Goal: Communication & Community: Answer question/provide support

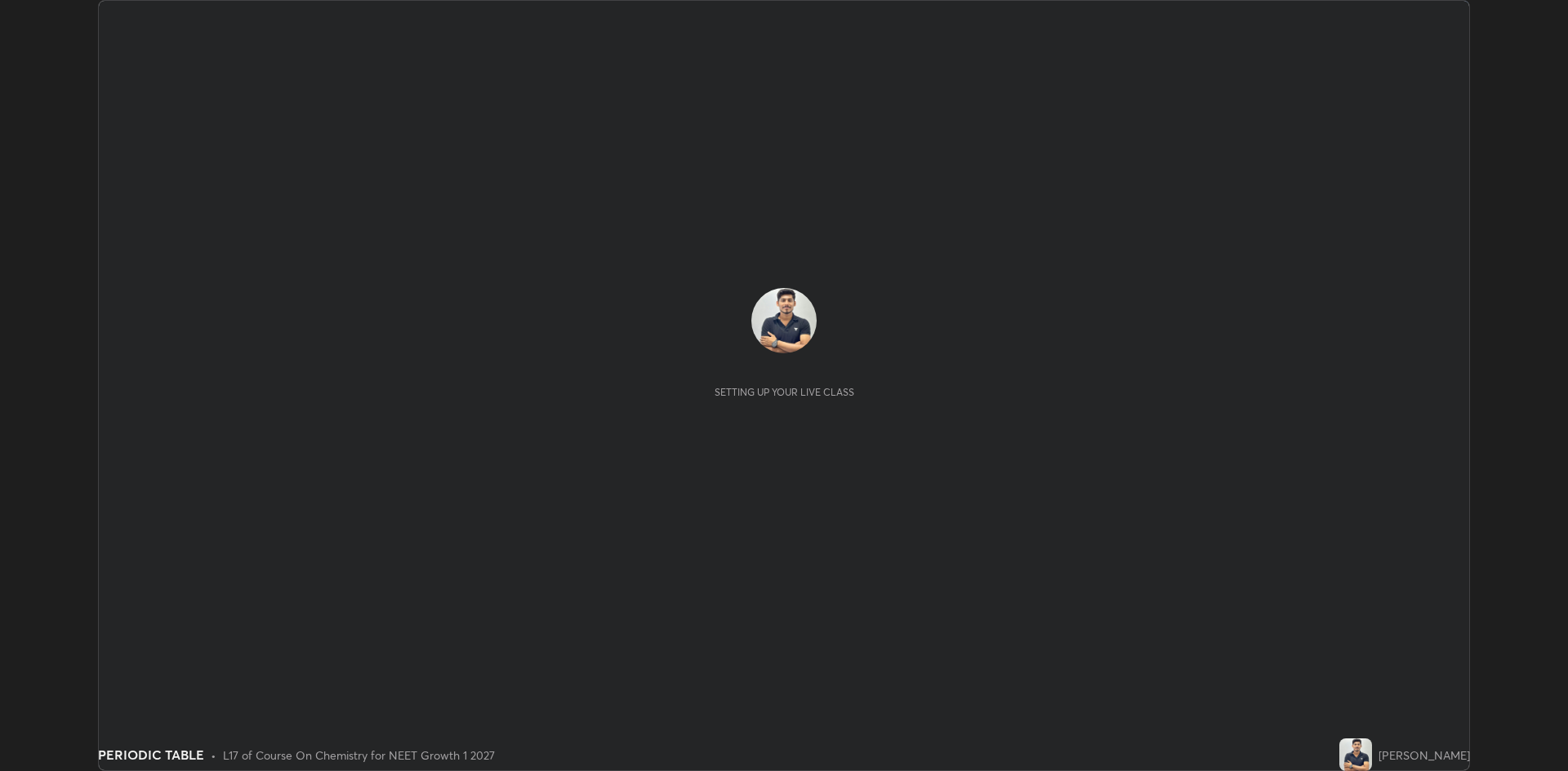
scroll to position [771, 1568]
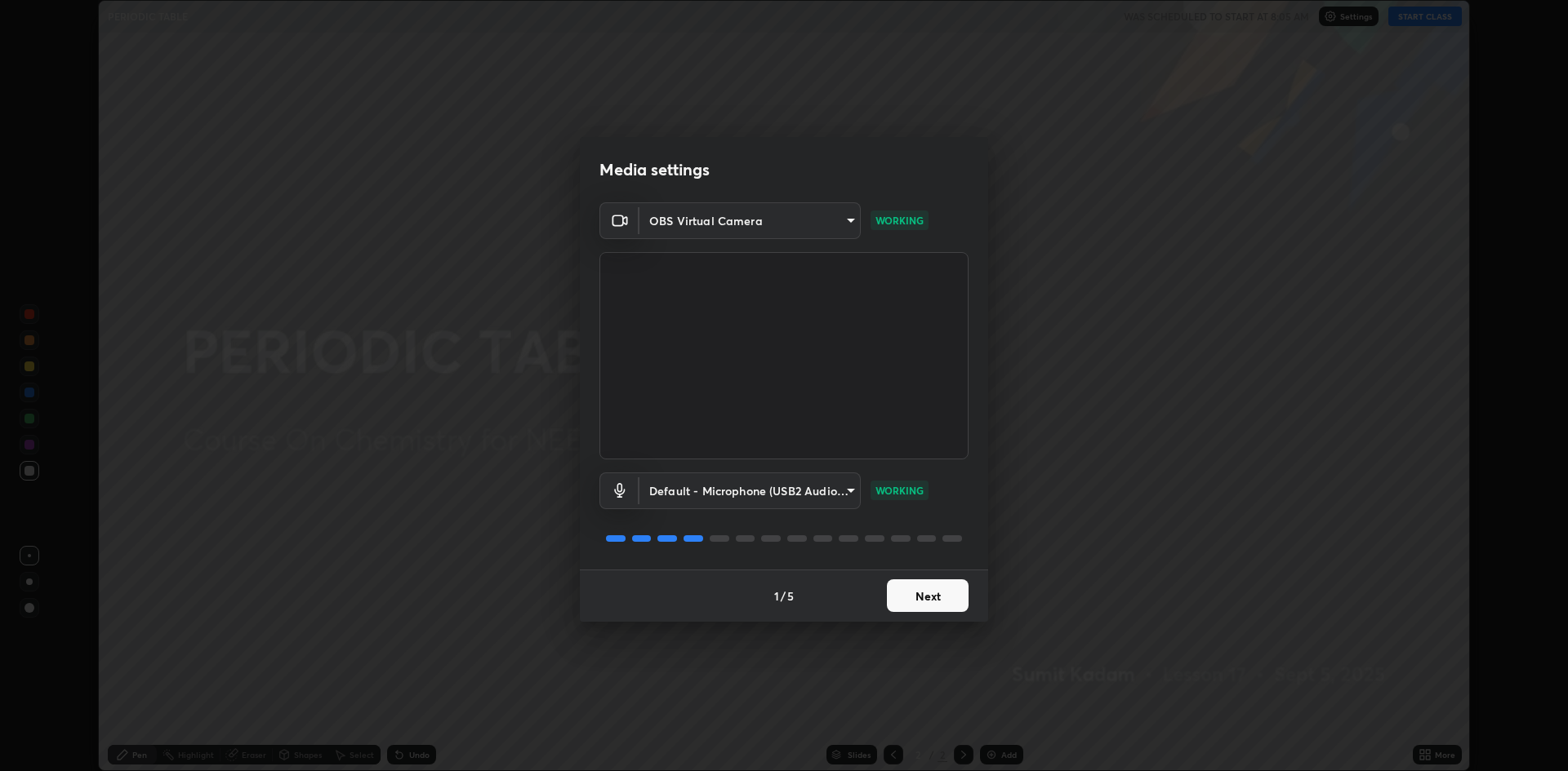
click at [925, 593] on button "Next" at bounding box center [927, 595] width 82 height 33
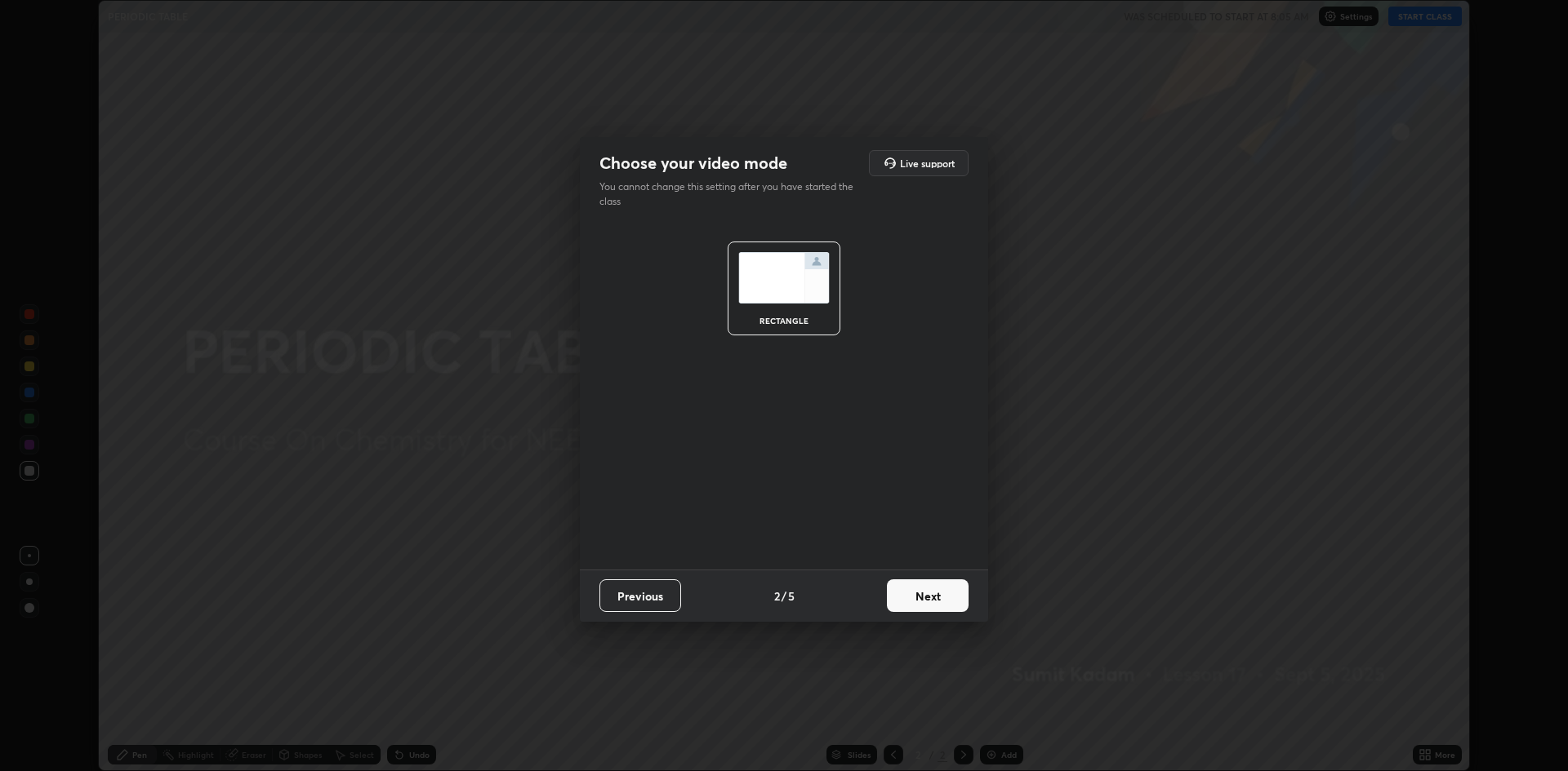
click at [931, 598] on button "Next" at bounding box center [927, 595] width 82 height 33
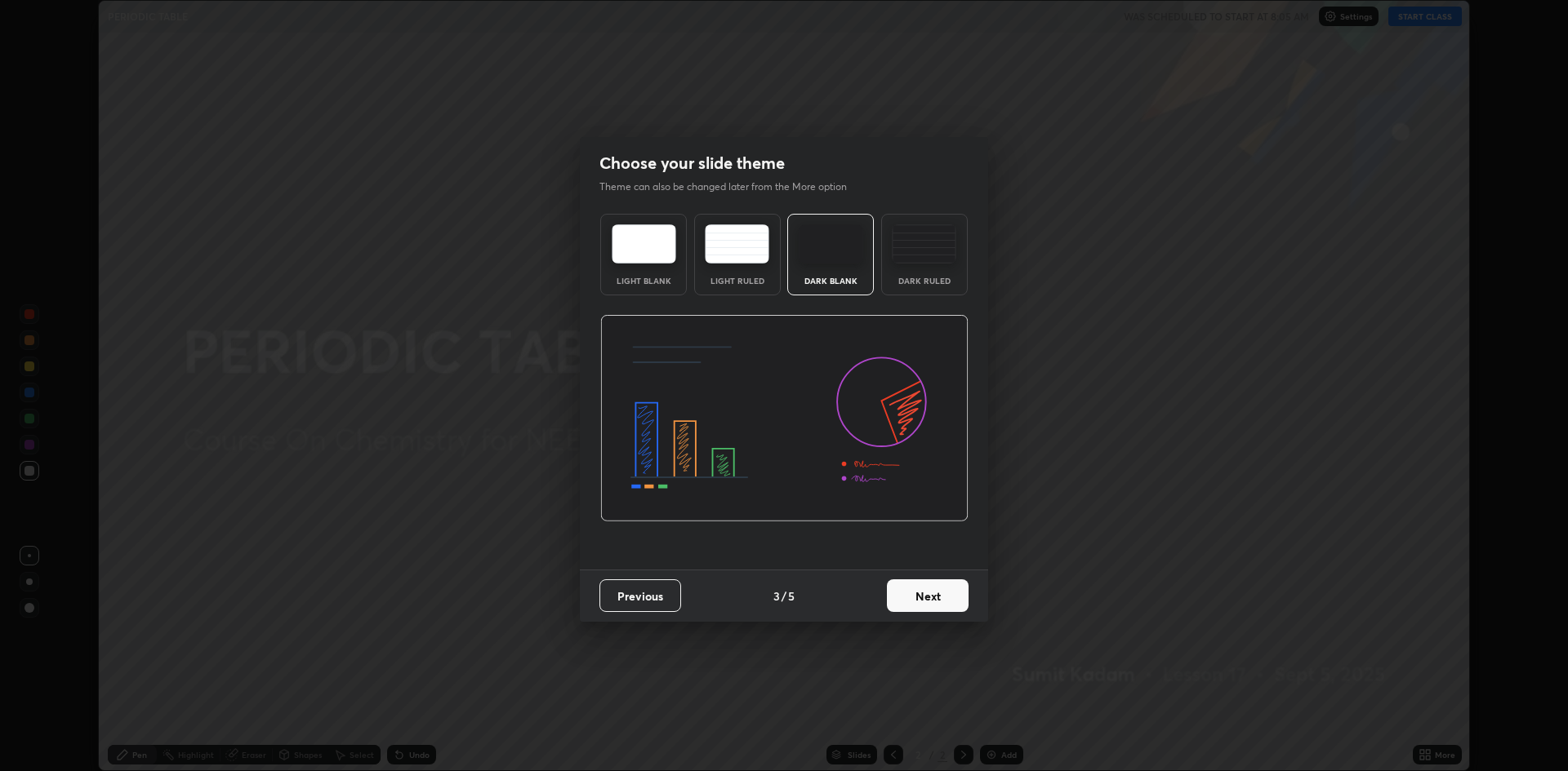
click at [928, 598] on button "Next" at bounding box center [927, 595] width 82 height 33
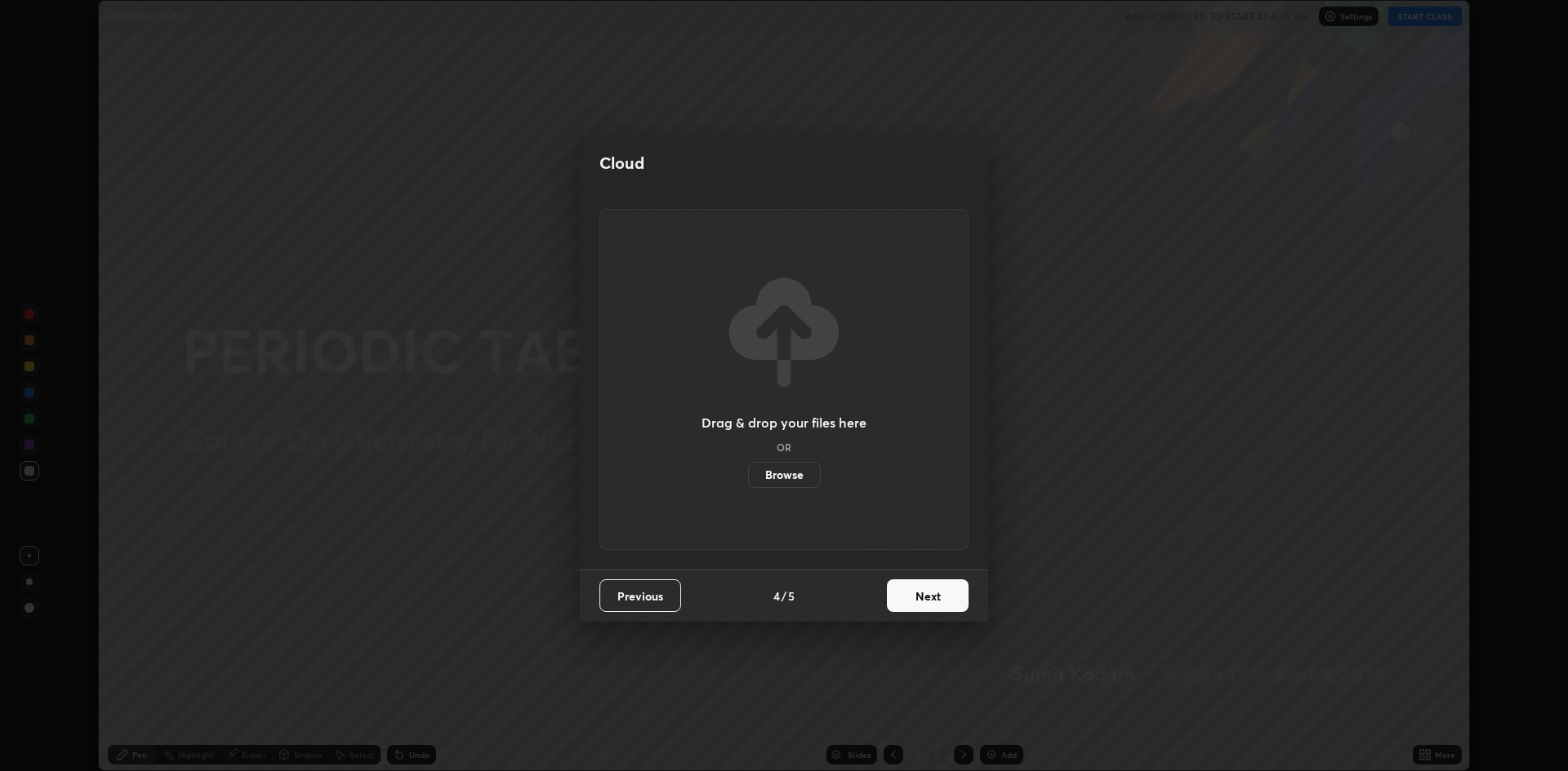
click at [926, 600] on button "Next" at bounding box center [927, 595] width 82 height 33
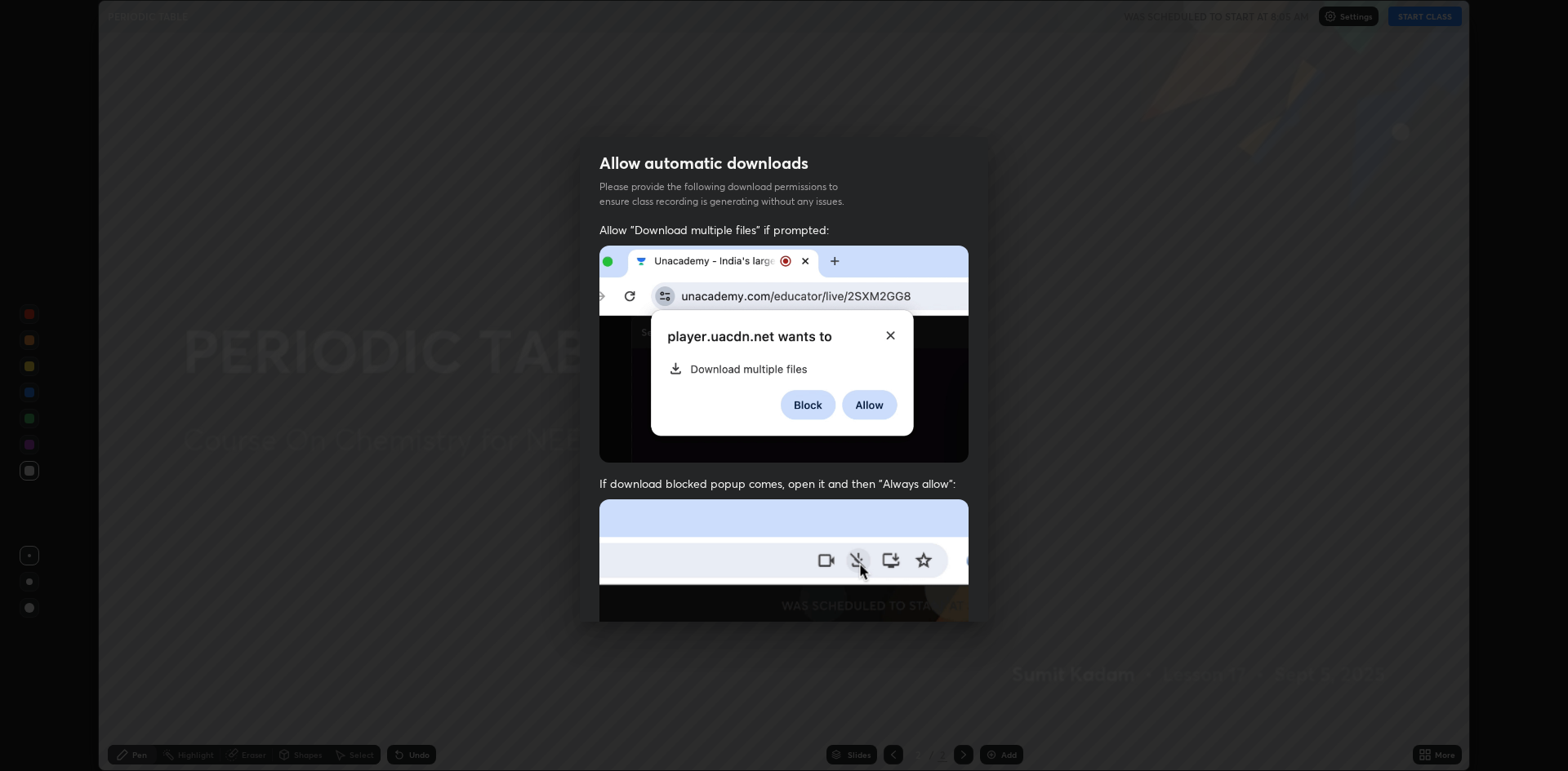
click at [926, 600] on img at bounding box center [784, 678] width 369 height 357
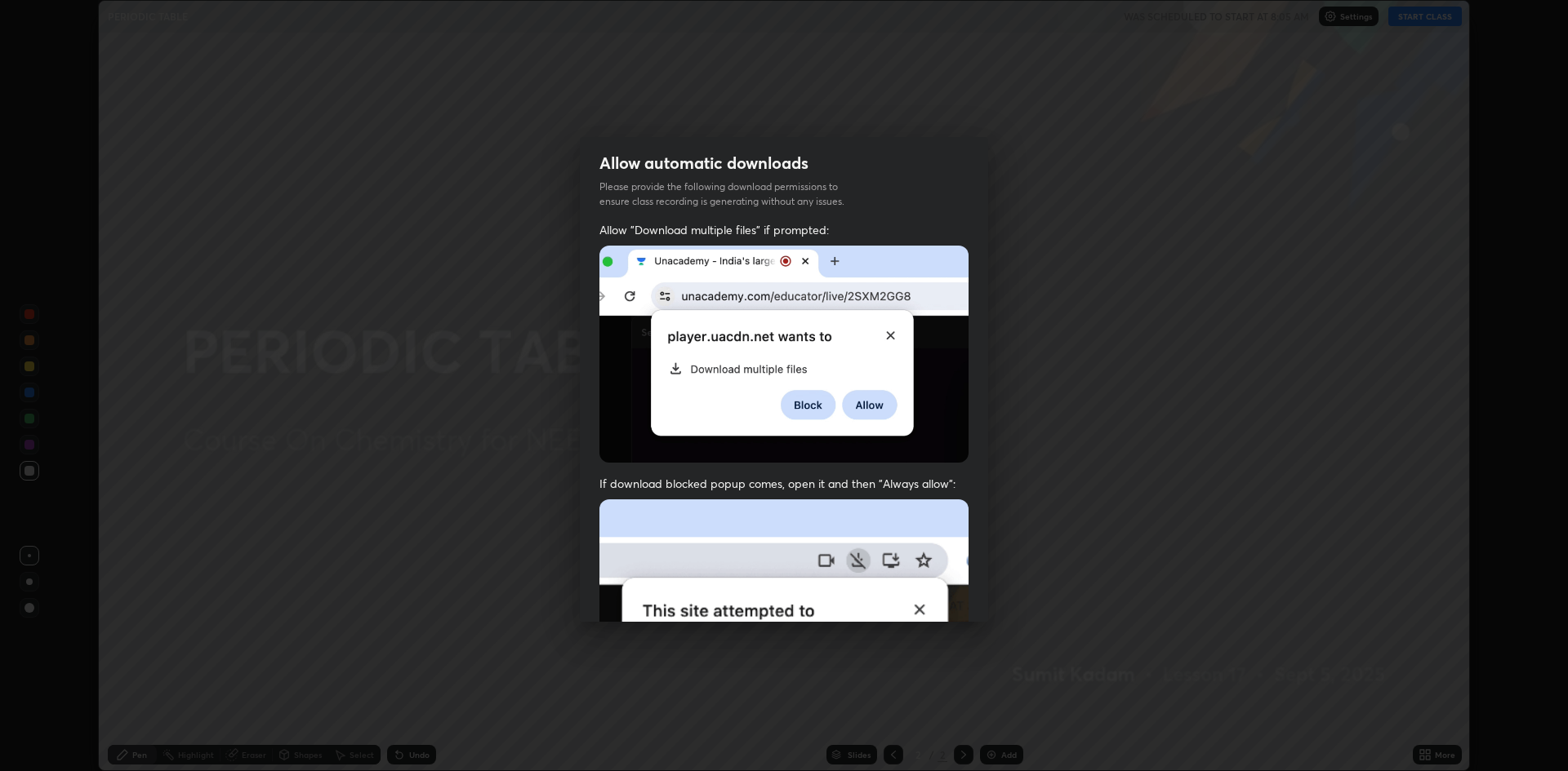
click at [925, 598] on img at bounding box center [784, 678] width 369 height 357
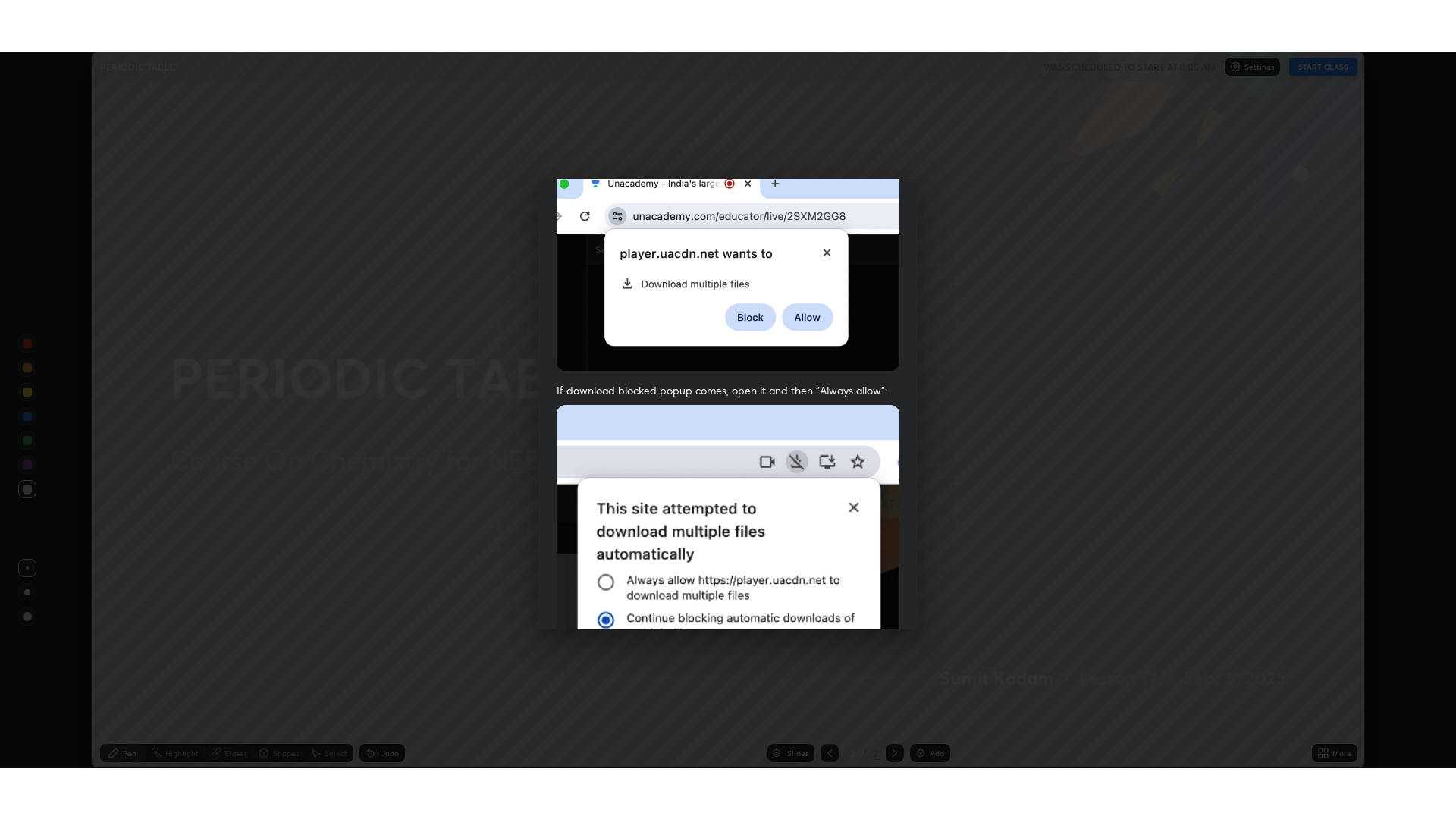
scroll to position [308, 0]
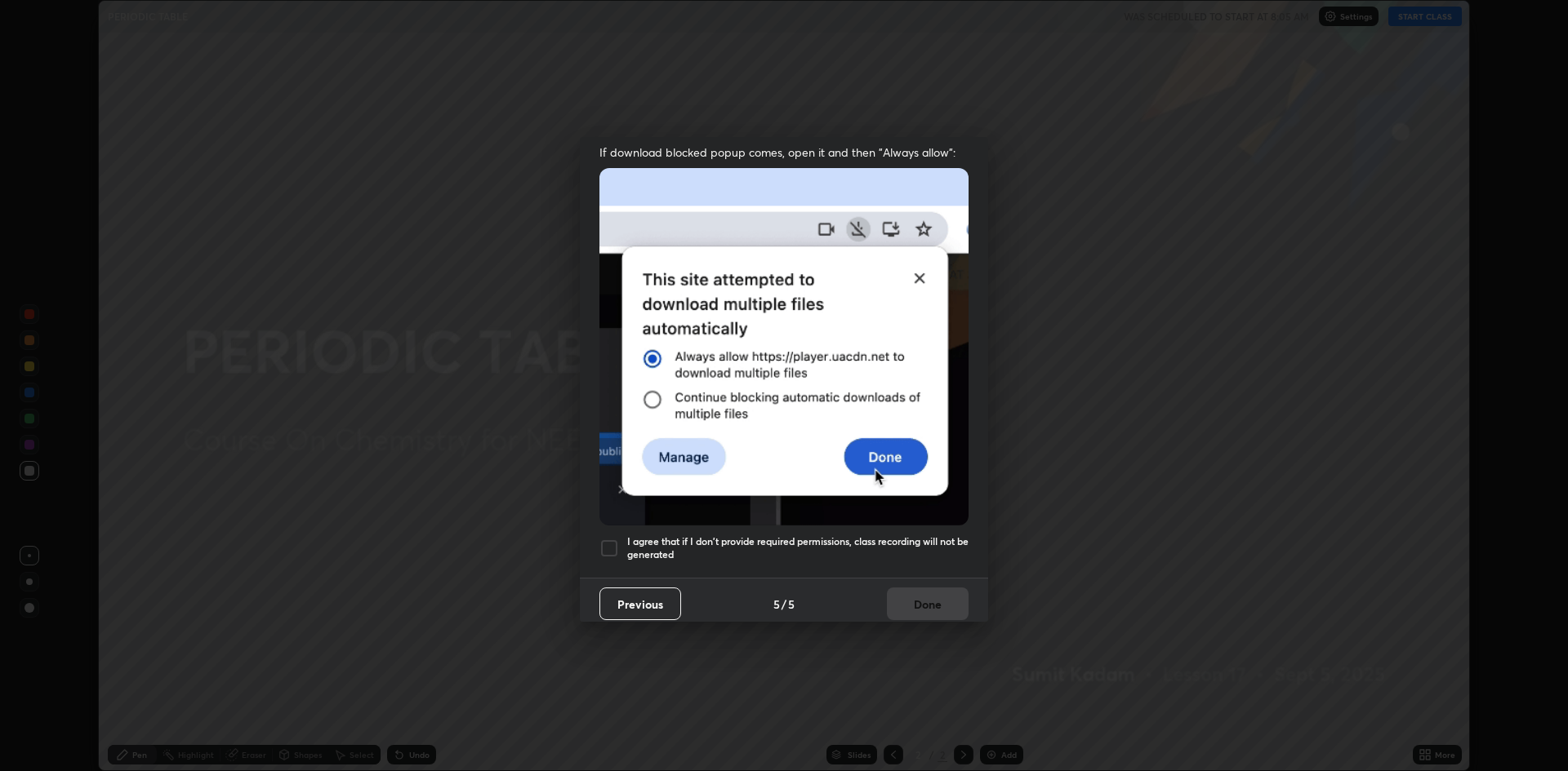
click at [617, 547] on div at bounding box center [609, 549] width 19 height 19
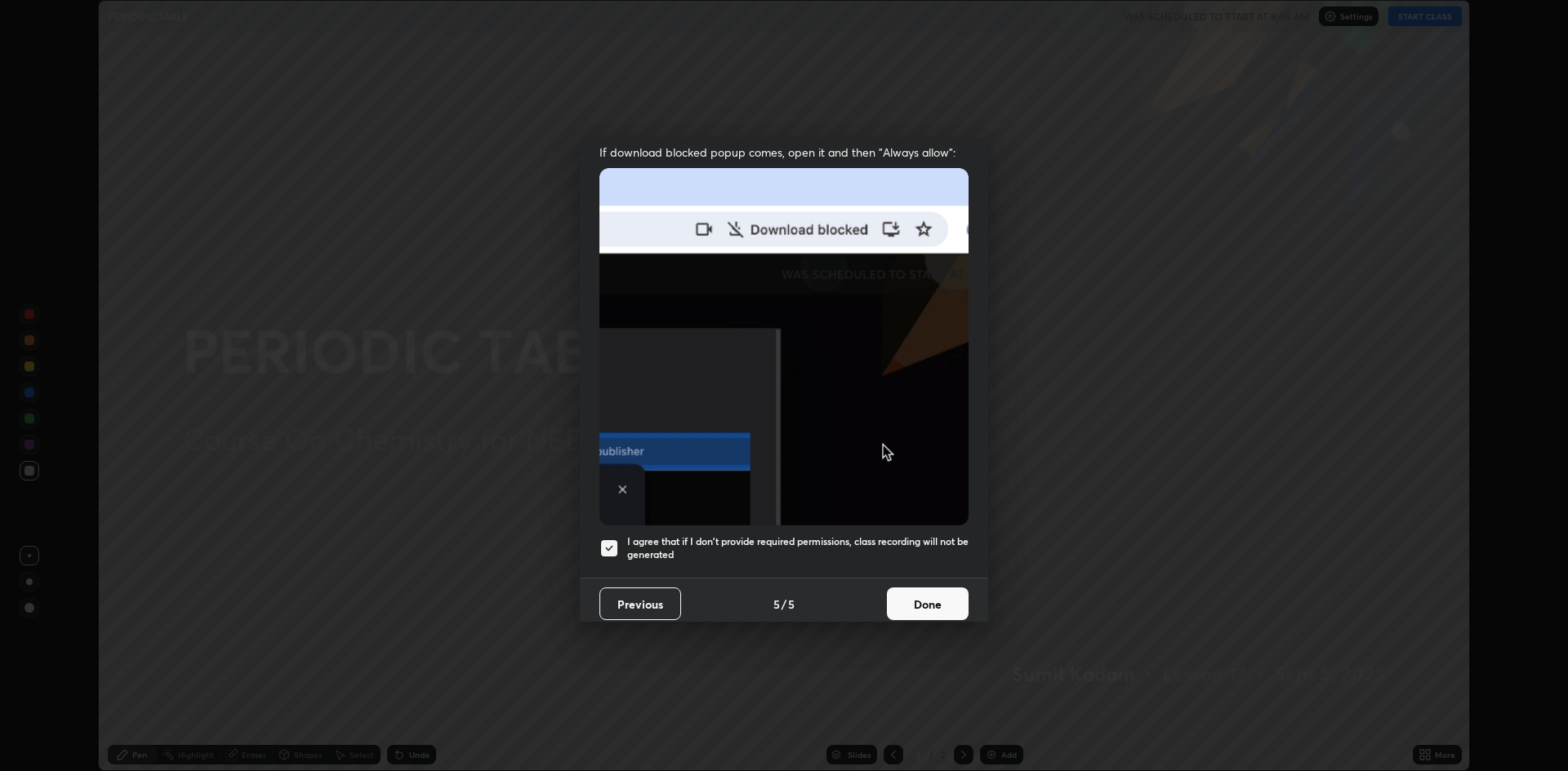
click at [930, 594] on button "Done" at bounding box center [927, 604] width 82 height 33
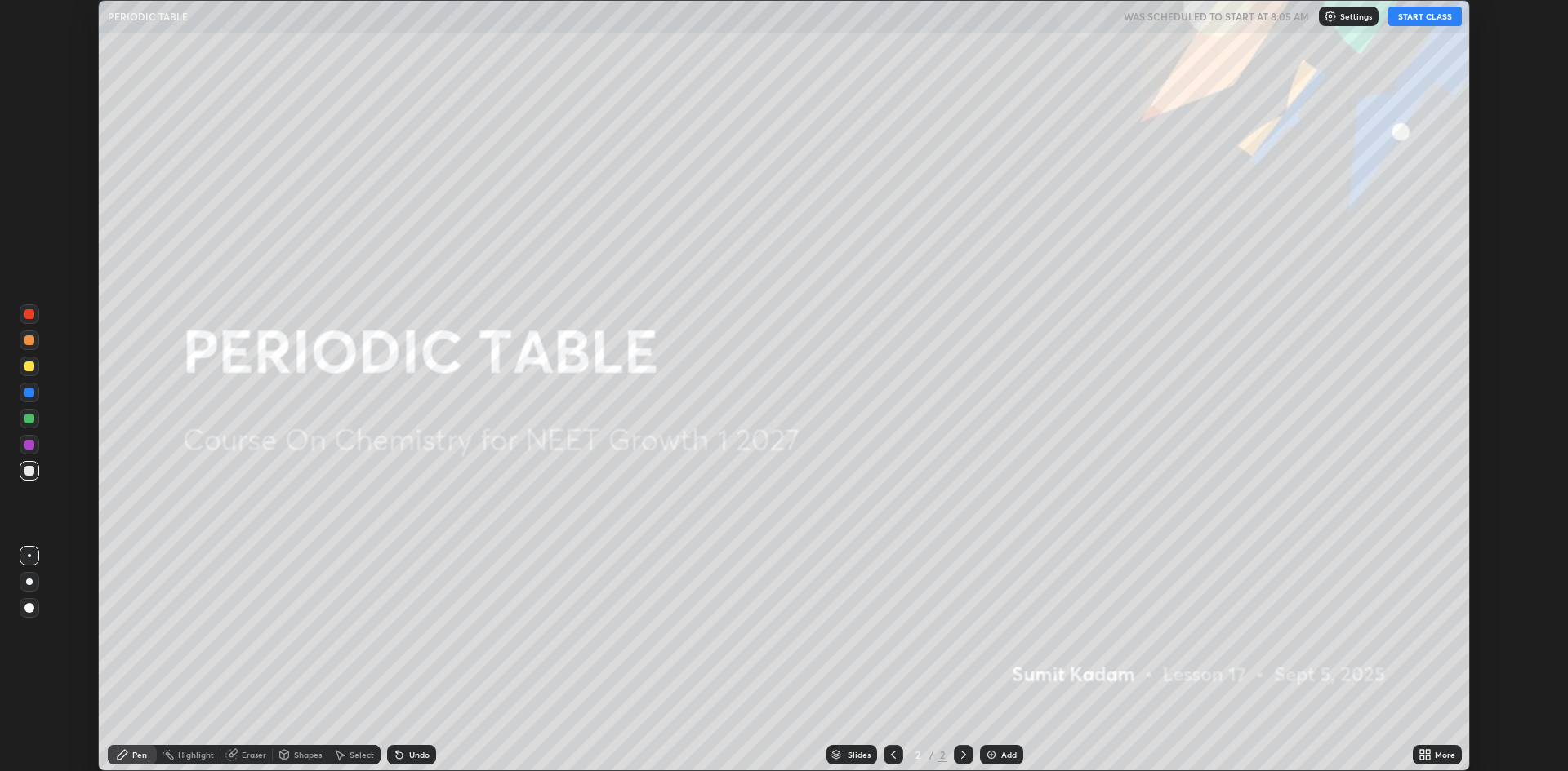
click at [1001, 755] on div "Add" at bounding box center [1009, 754] width 16 height 8
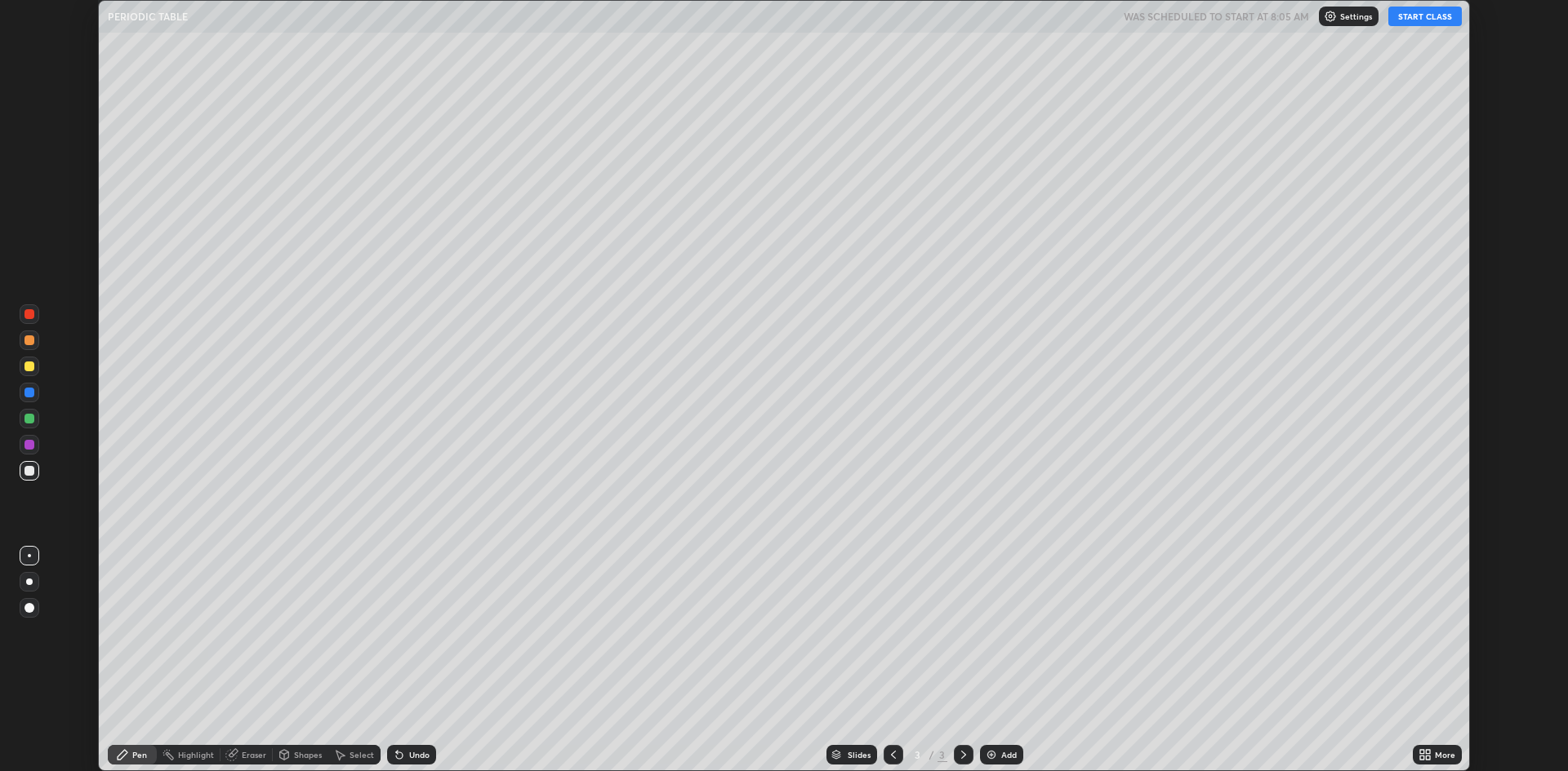
click at [1437, 760] on div "More" at bounding box center [1444, 754] width 20 height 8
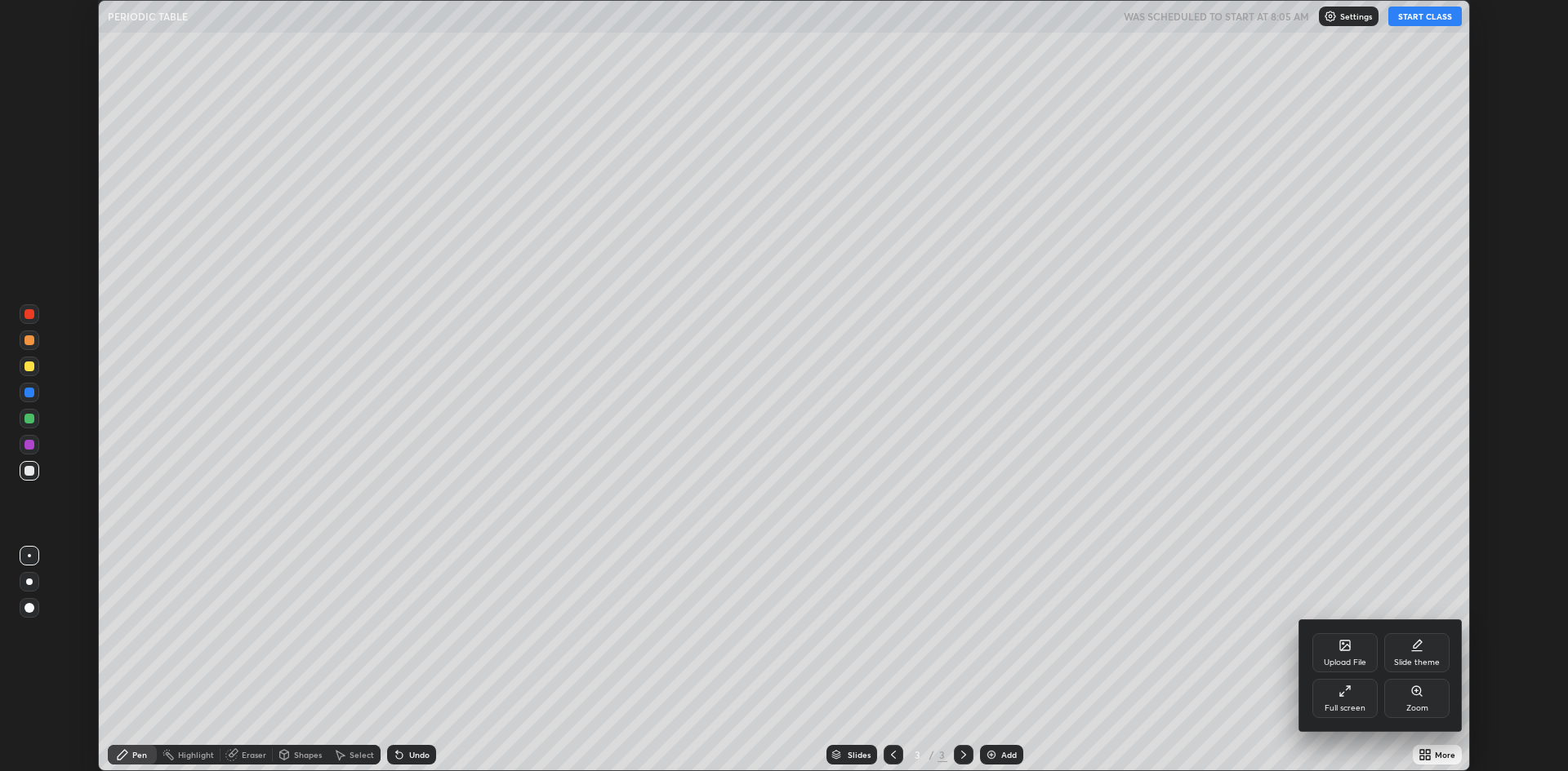
click at [1337, 704] on div "Full screen" at bounding box center [1345, 708] width 40 height 8
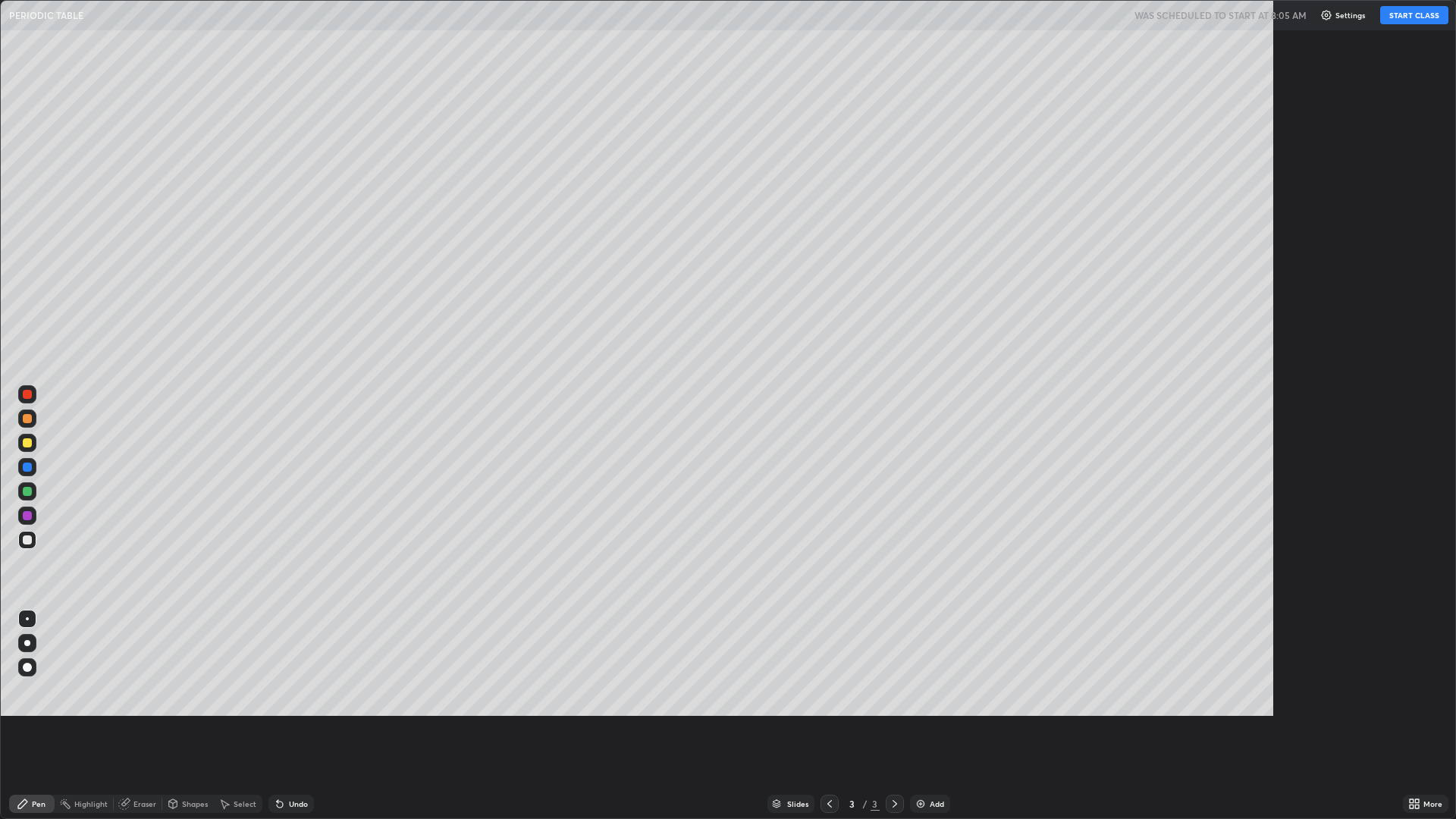
scroll to position [819, 1456]
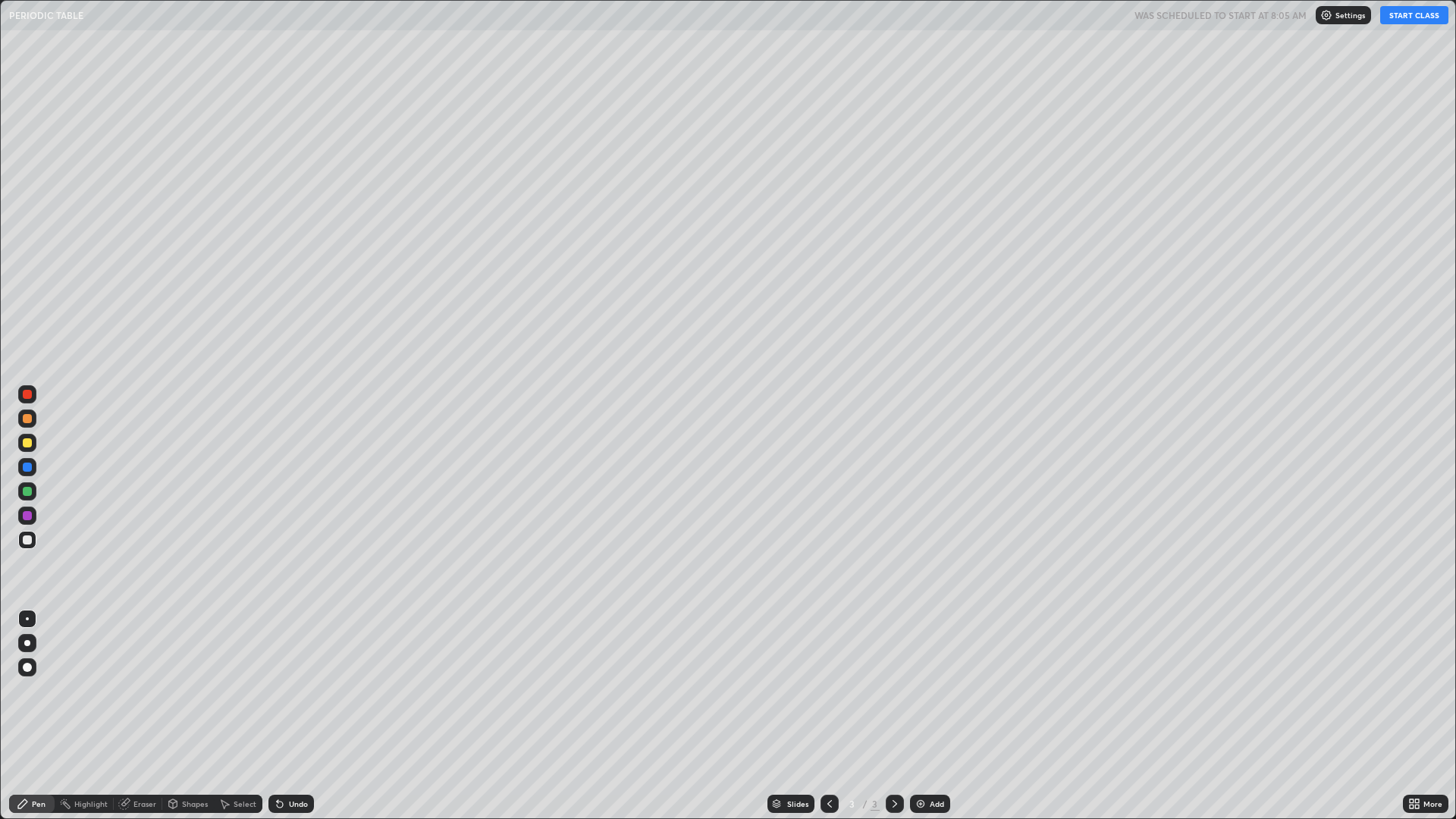
click at [1408, 16] on button "START CLASS" at bounding box center [1414, 15] width 69 height 18
click at [27, 643] on div at bounding box center [27, 643] width 6 height 6
click at [27, 443] on div at bounding box center [27, 443] width 9 height 9
click at [27, 465] on div at bounding box center [27, 466] width 9 height 9
click at [919, 716] on img at bounding box center [920, 803] width 12 height 12
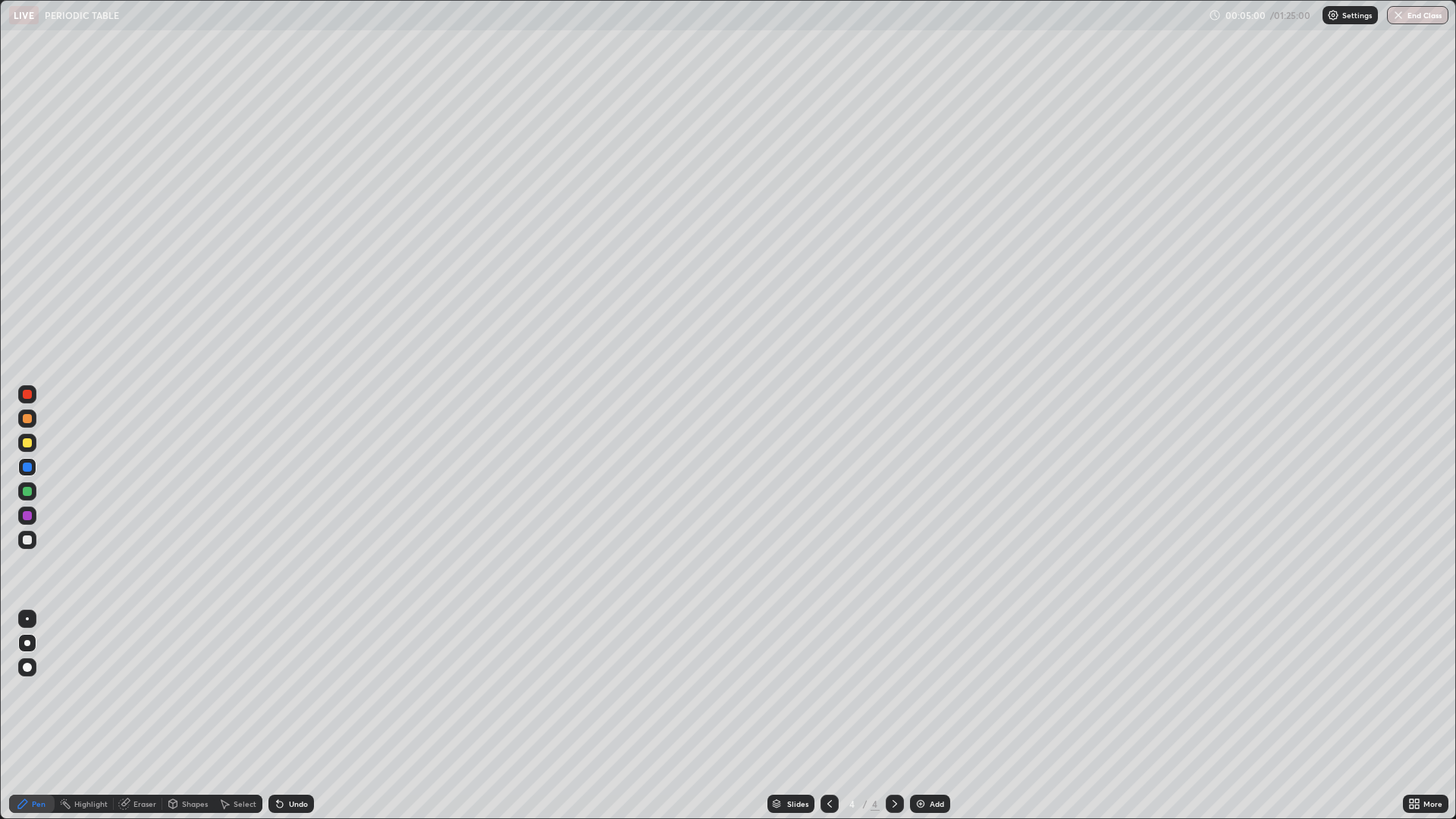
click at [24, 421] on div at bounding box center [27, 418] width 9 height 9
click at [936, 716] on div "Add" at bounding box center [937, 803] width 15 height 7
click at [291, 716] on div "Undo" at bounding box center [298, 803] width 19 height 7
click at [127, 716] on icon at bounding box center [126, 802] width 8 height 7
click at [42, 716] on div "Pen" at bounding box center [38, 803] width 14 height 7
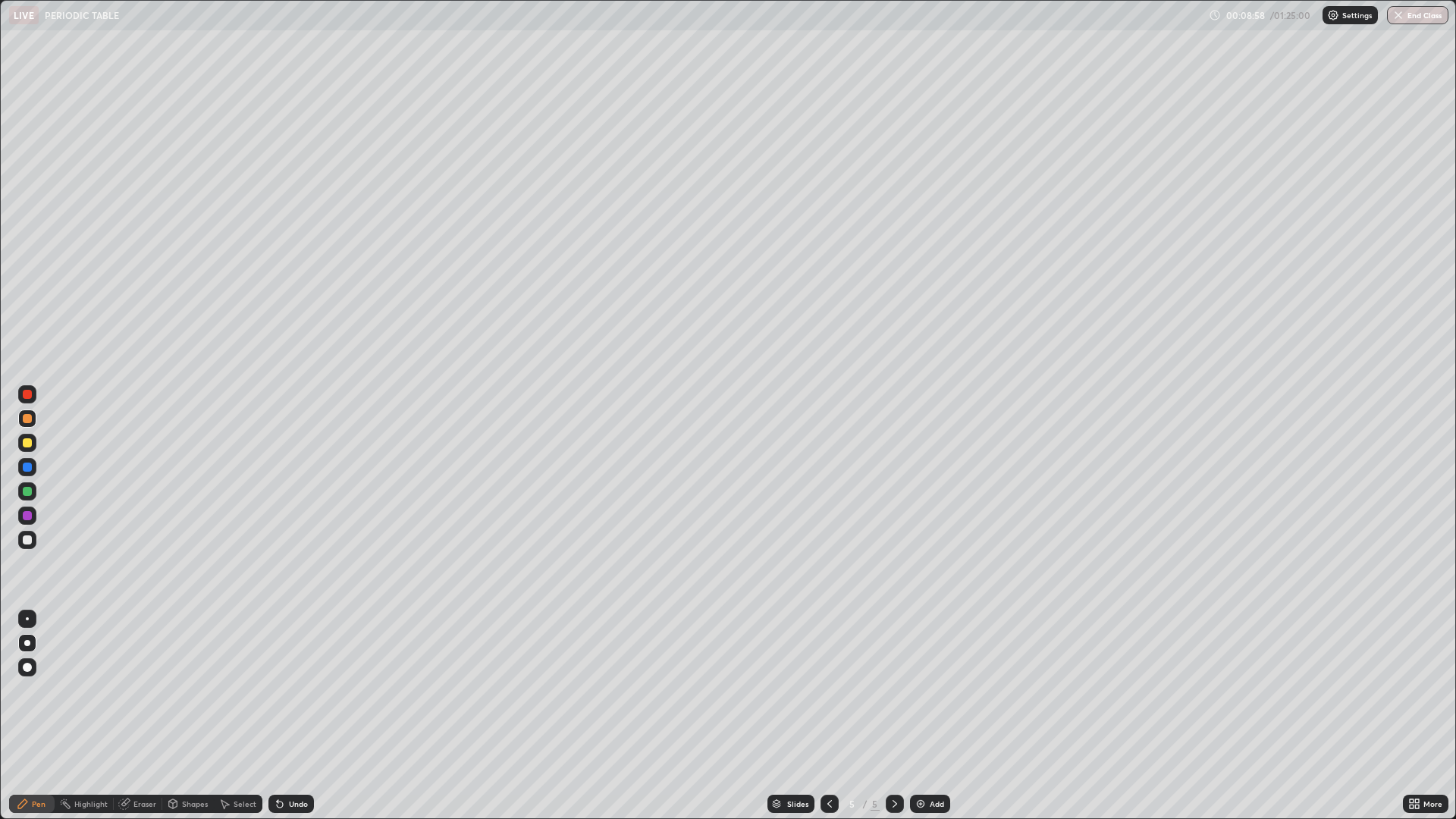
click at [27, 398] on div at bounding box center [27, 394] width 9 height 9
click at [27, 447] on div at bounding box center [27, 443] width 9 height 9
click at [26, 465] on div at bounding box center [27, 466] width 9 height 9
click at [932, 716] on div "Add" at bounding box center [929, 803] width 40 height 18
click at [282, 716] on icon at bounding box center [279, 803] width 12 height 12
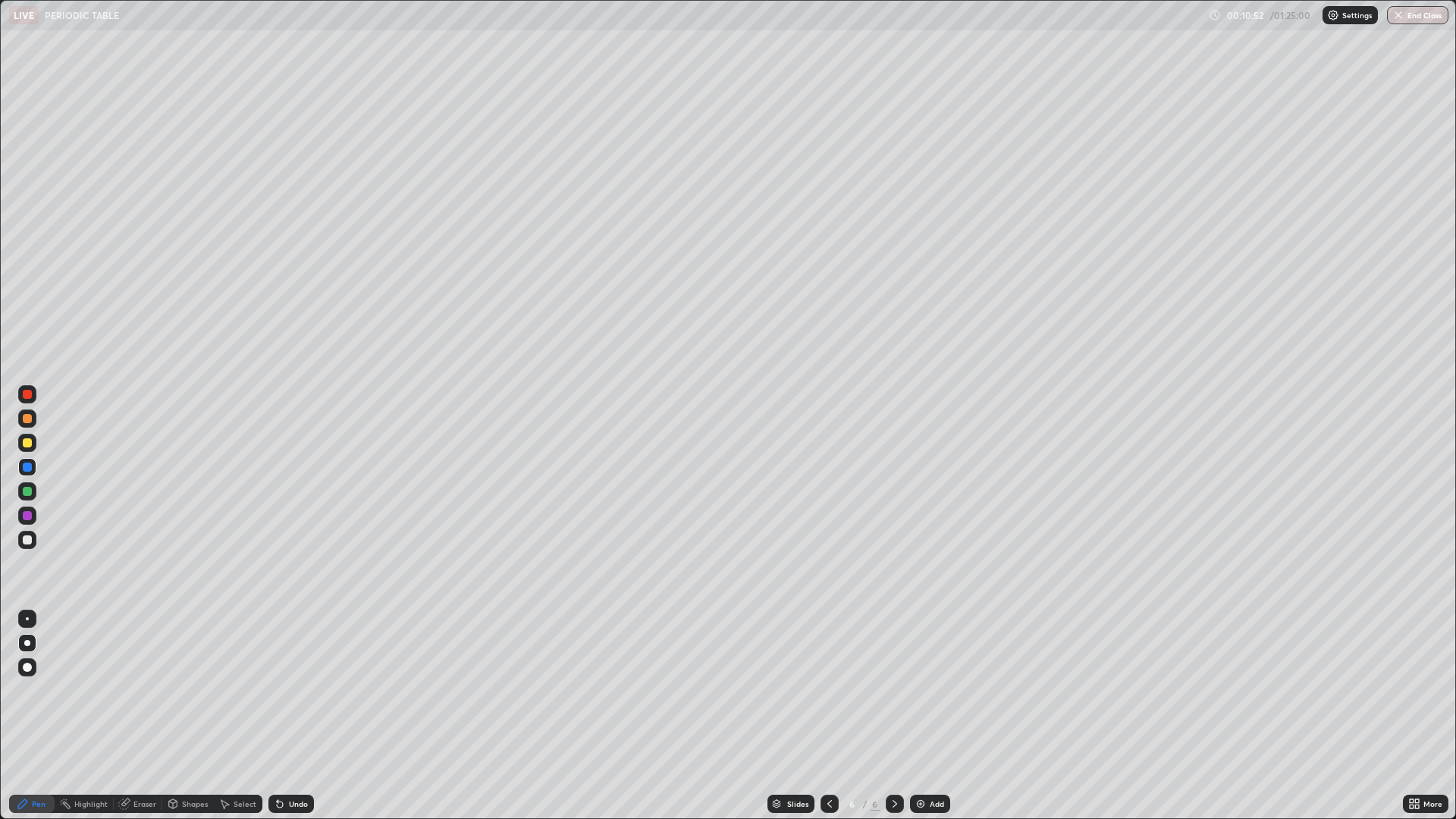
click at [293, 716] on div "Undo" at bounding box center [298, 803] width 19 height 7
click at [29, 445] on div at bounding box center [27, 443] width 9 height 9
click at [27, 468] on div at bounding box center [27, 466] width 9 height 9
click at [28, 416] on div at bounding box center [27, 418] width 9 height 9
click at [826, 716] on div at bounding box center [830, 803] width 18 height 30
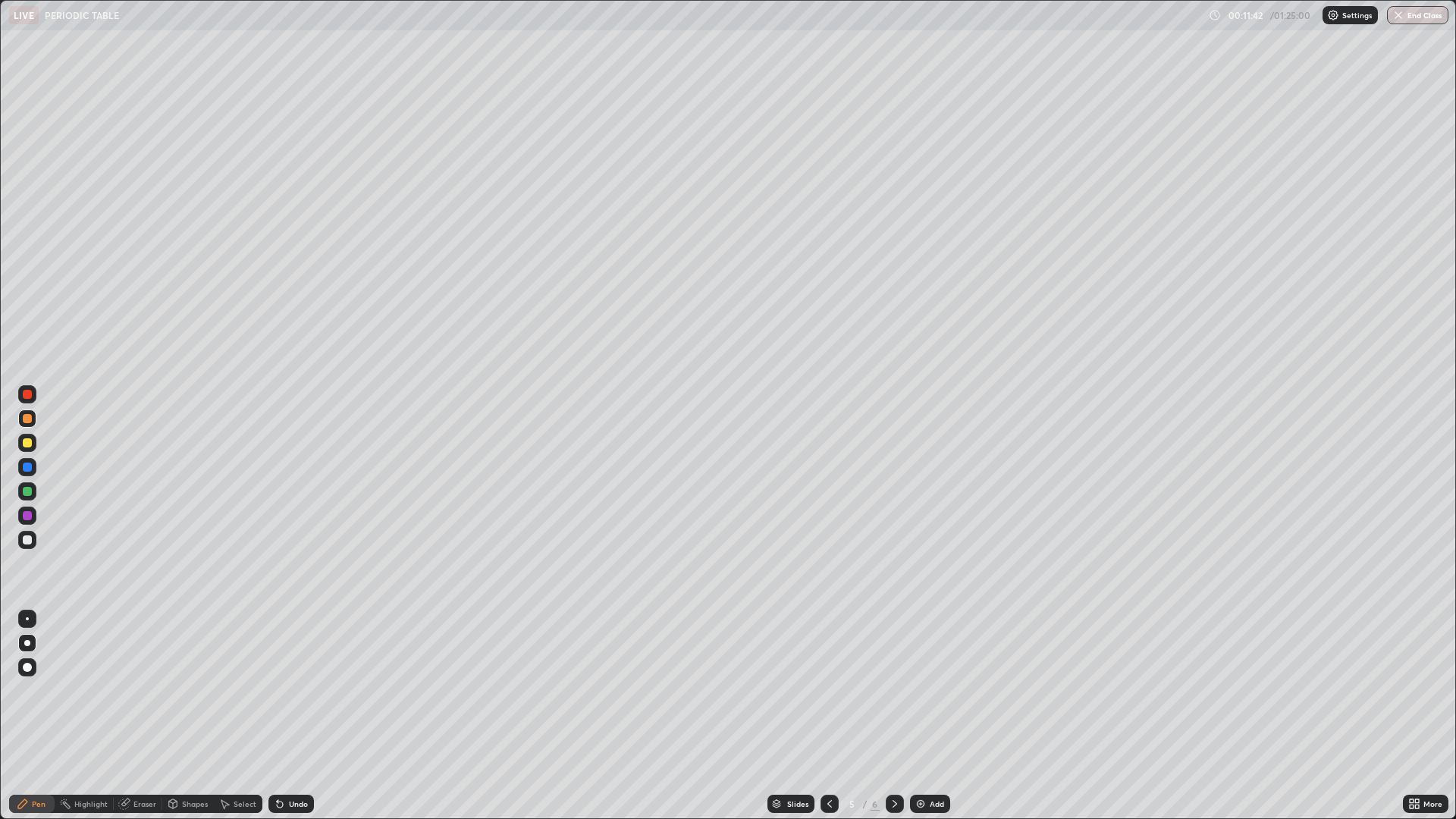
click at [893, 716] on icon at bounding box center [894, 803] width 12 height 12
click at [296, 716] on div "Undo" at bounding box center [298, 803] width 19 height 7
click at [21, 441] on div at bounding box center [27, 443] width 18 height 18
click at [831, 716] on icon at bounding box center [829, 803] width 12 height 12
click at [892, 716] on icon at bounding box center [894, 803] width 12 height 12
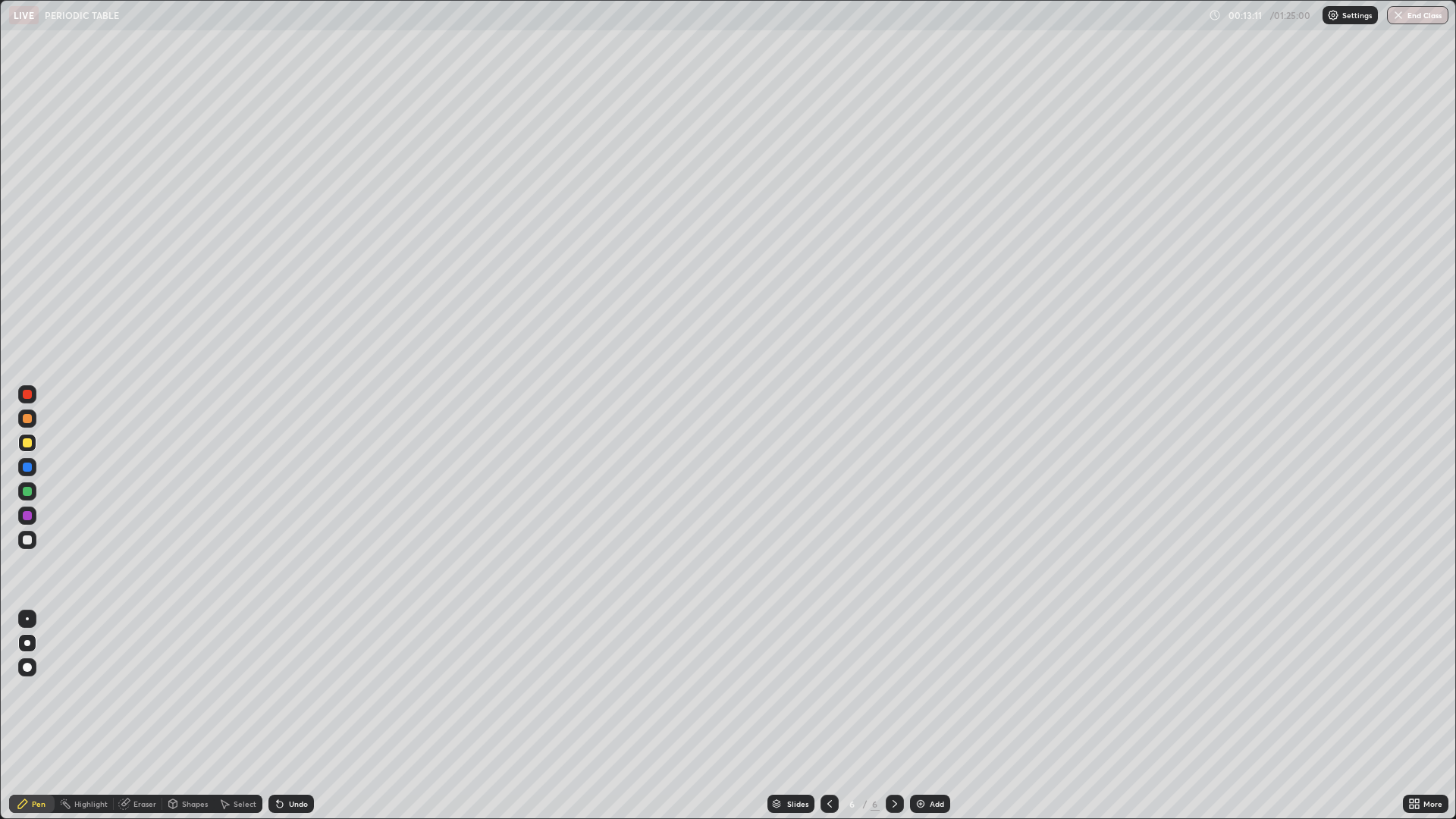
click at [929, 716] on div "Add" at bounding box center [937, 803] width 15 height 7
click at [292, 716] on div "Undo" at bounding box center [298, 803] width 19 height 7
click at [28, 467] on div at bounding box center [27, 466] width 9 height 9
click at [26, 523] on div at bounding box center [27, 515] width 18 height 18
click at [23, 467] on div at bounding box center [27, 466] width 9 height 9
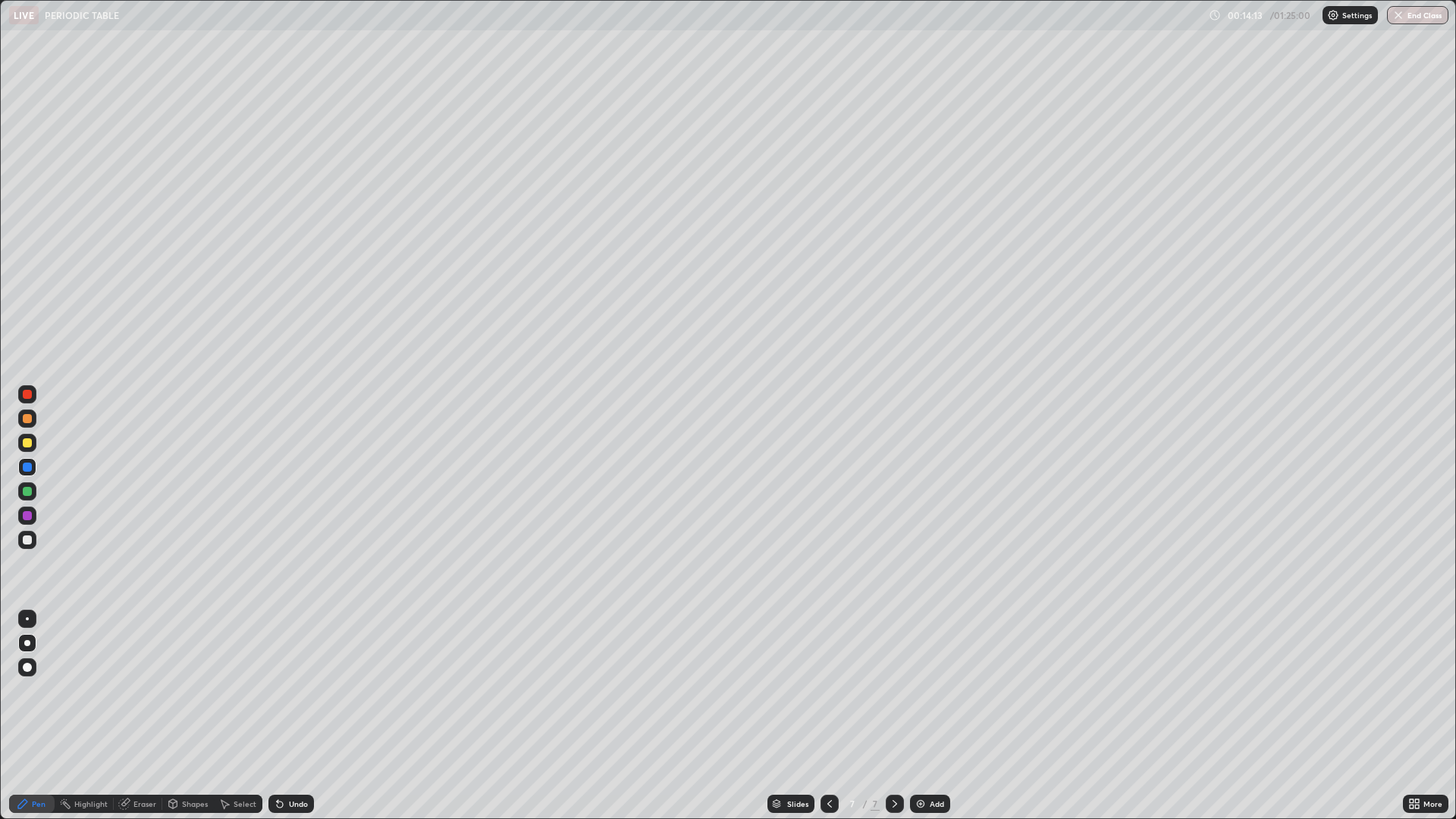
click at [823, 716] on div at bounding box center [830, 803] width 18 height 18
click at [26, 446] on div at bounding box center [27, 443] width 9 height 9
click at [290, 716] on div "Undo" at bounding box center [298, 803] width 19 height 7
click at [895, 716] on icon at bounding box center [894, 803] width 12 height 12
click at [28, 466] on div at bounding box center [27, 466] width 9 height 9
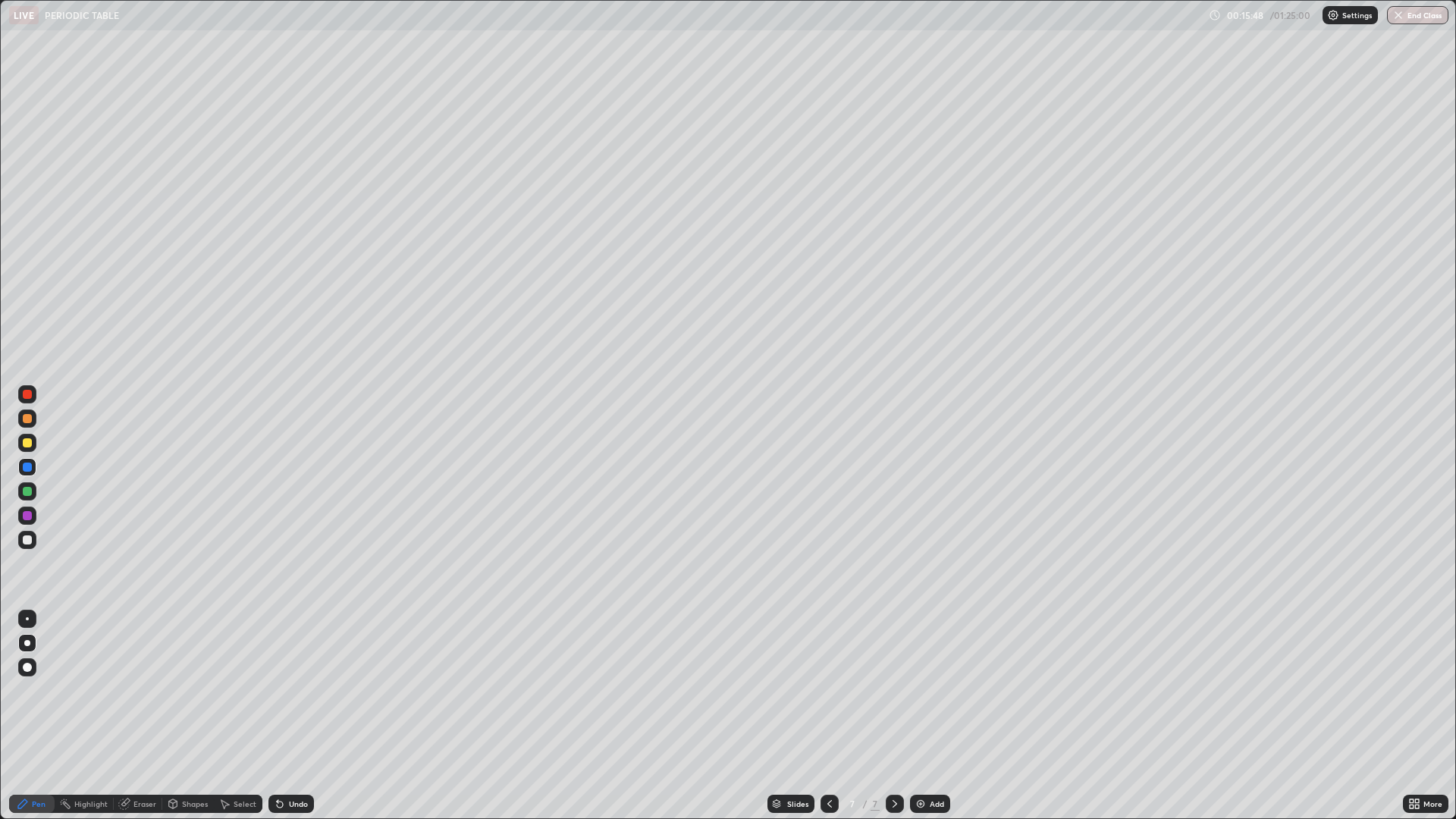
click at [26, 419] on div at bounding box center [27, 418] width 9 height 9
click at [27, 463] on div at bounding box center [27, 466] width 9 height 9
click at [26, 442] on div at bounding box center [27, 443] width 9 height 9
click at [27, 468] on div at bounding box center [27, 466] width 9 height 9
click at [929, 716] on div "Add" at bounding box center [937, 803] width 15 height 7
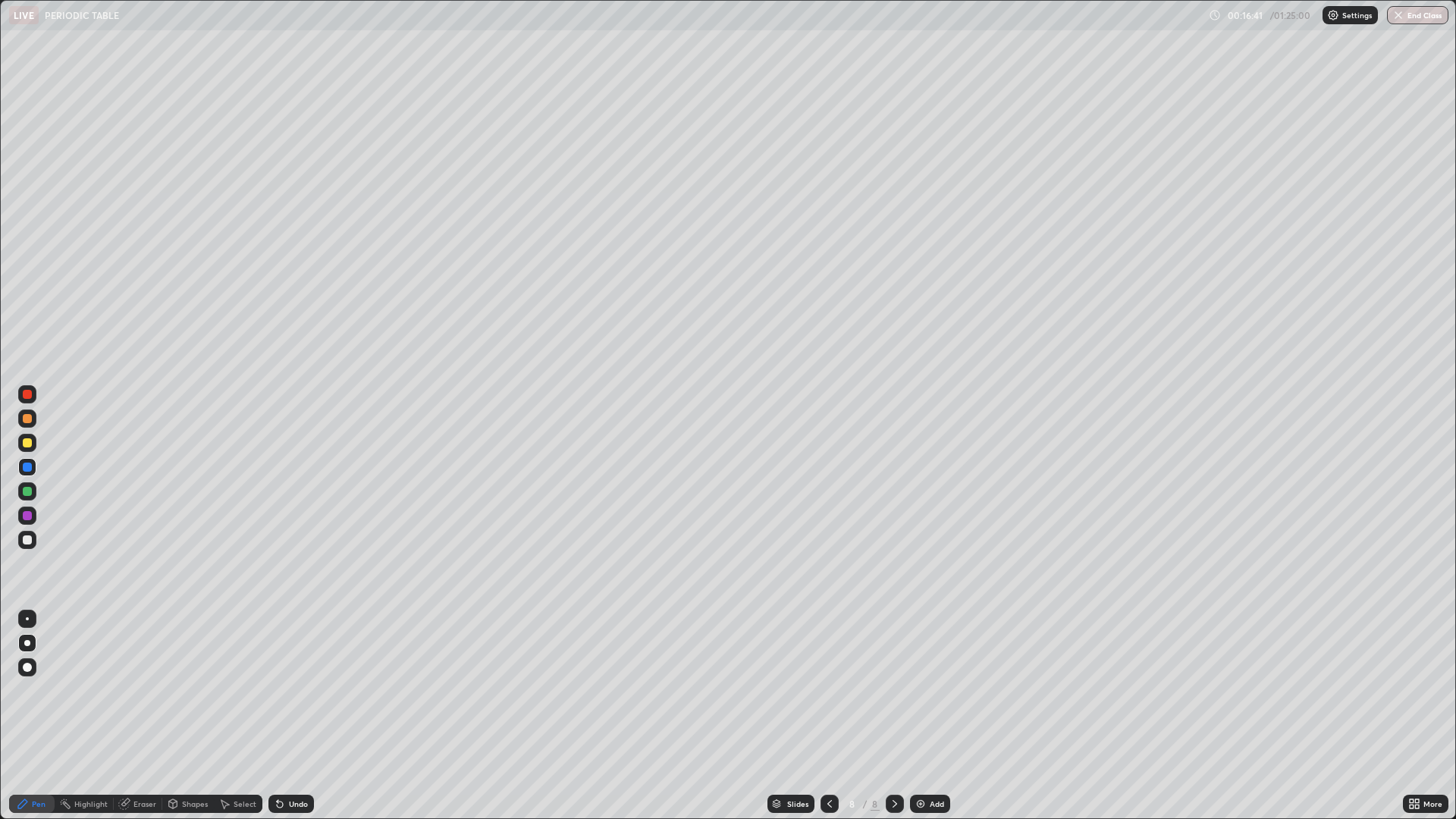
click at [33, 419] on div at bounding box center [27, 418] width 18 height 18
click at [26, 493] on div at bounding box center [27, 491] width 9 height 9
click at [302, 716] on div "Undo" at bounding box center [298, 803] width 19 height 7
click at [304, 716] on div "Undo" at bounding box center [298, 803] width 19 height 7
click at [305, 716] on div "Undo" at bounding box center [298, 803] width 19 height 7
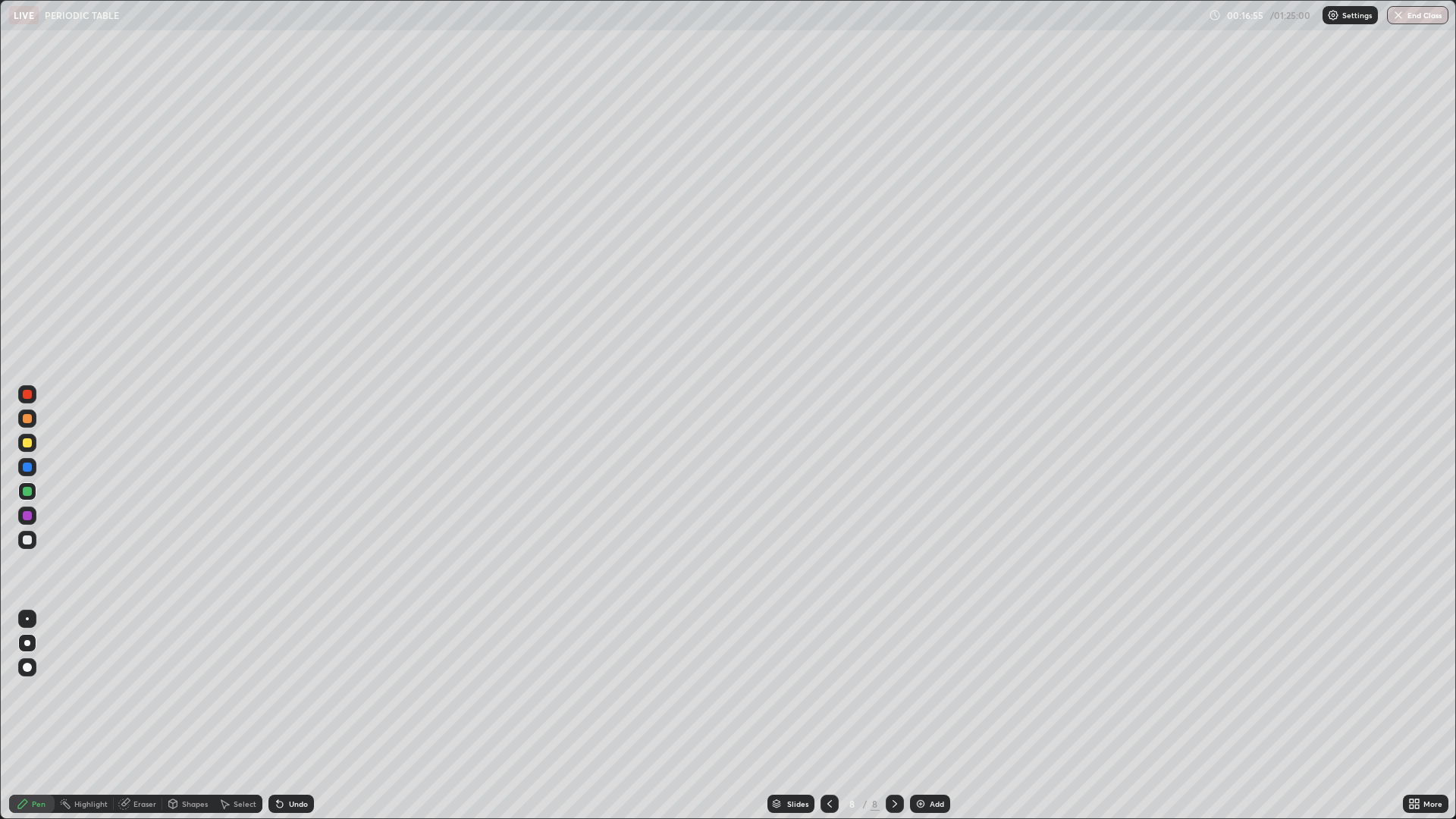
click at [300, 716] on div "Undo" at bounding box center [292, 803] width 46 height 18
click at [299, 716] on div "Undo" at bounding box center [292, 803] width 46 height 18
click at [295, 716] on div "Undo" at bounding box center [292, 803] width 46 height 18
click at [286, 716] on div "Undo" at bounding box center [292, 803] width 46 height 18
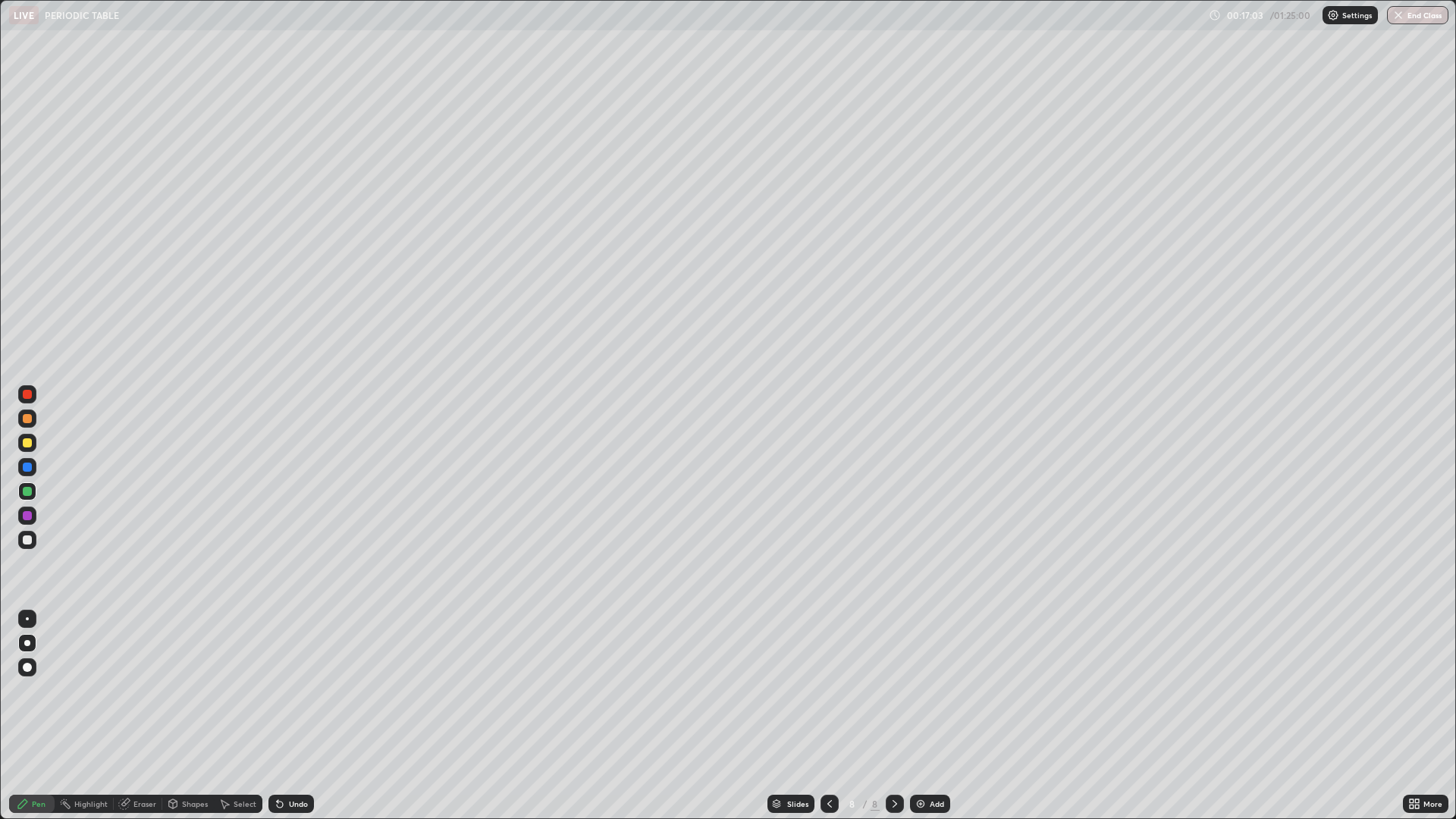
click at [28, 470] on div at bounding box center [27, 466] width 9 height 9
click at [30, 421] on div at bounding box center [27, 418] width 9 height 9
click at [291, 716] on div "Undo" at bounding box center [298, 803] width 19 height 7
click at [927, 716] on div "Add" at bounding box center [929, 803] width 40 height 18
click at [290, 716] on div "Undo" at bounding box center [298, 803] width 19 height 7
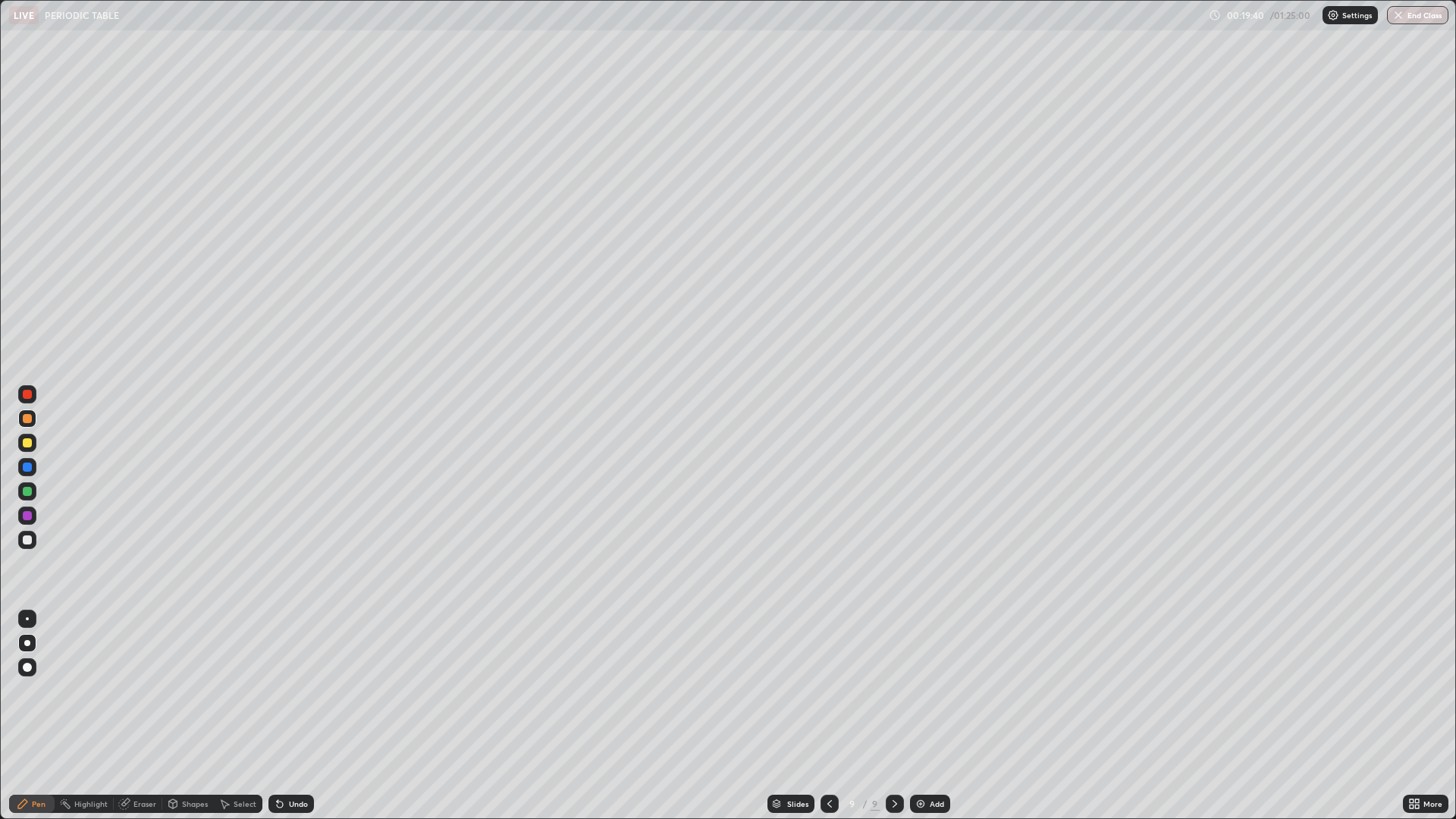
click at [292, 716] on div "Undo" at bounding box center [298, 803] width 19 height 7
click at [26, 461] on div at bounding box center [27, 467] width 18 height 18
click at [790, 716] on div "Slides" at bounding box center [798, 803] width 21 height 7
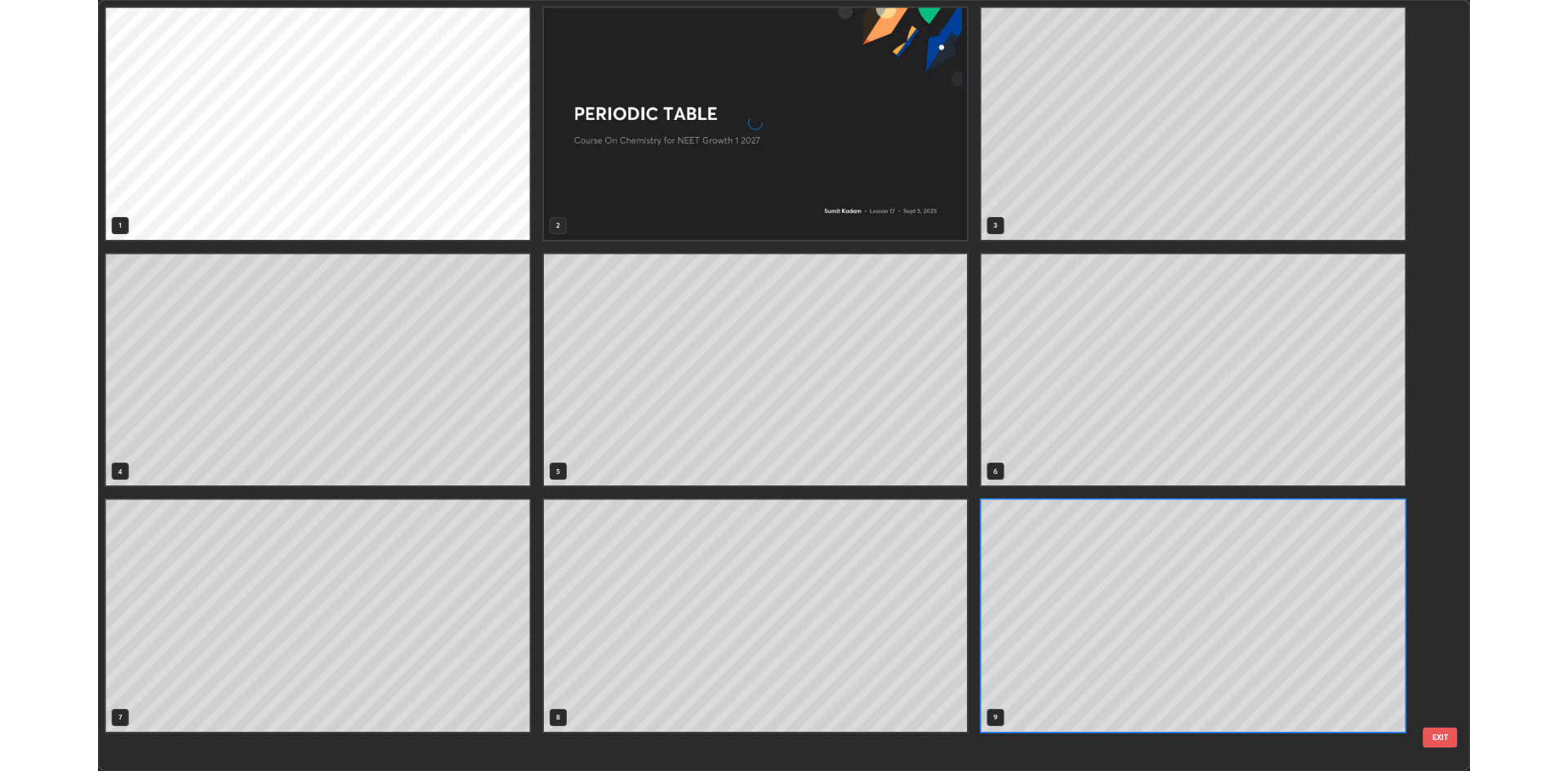
scroll to position [875, 1558]
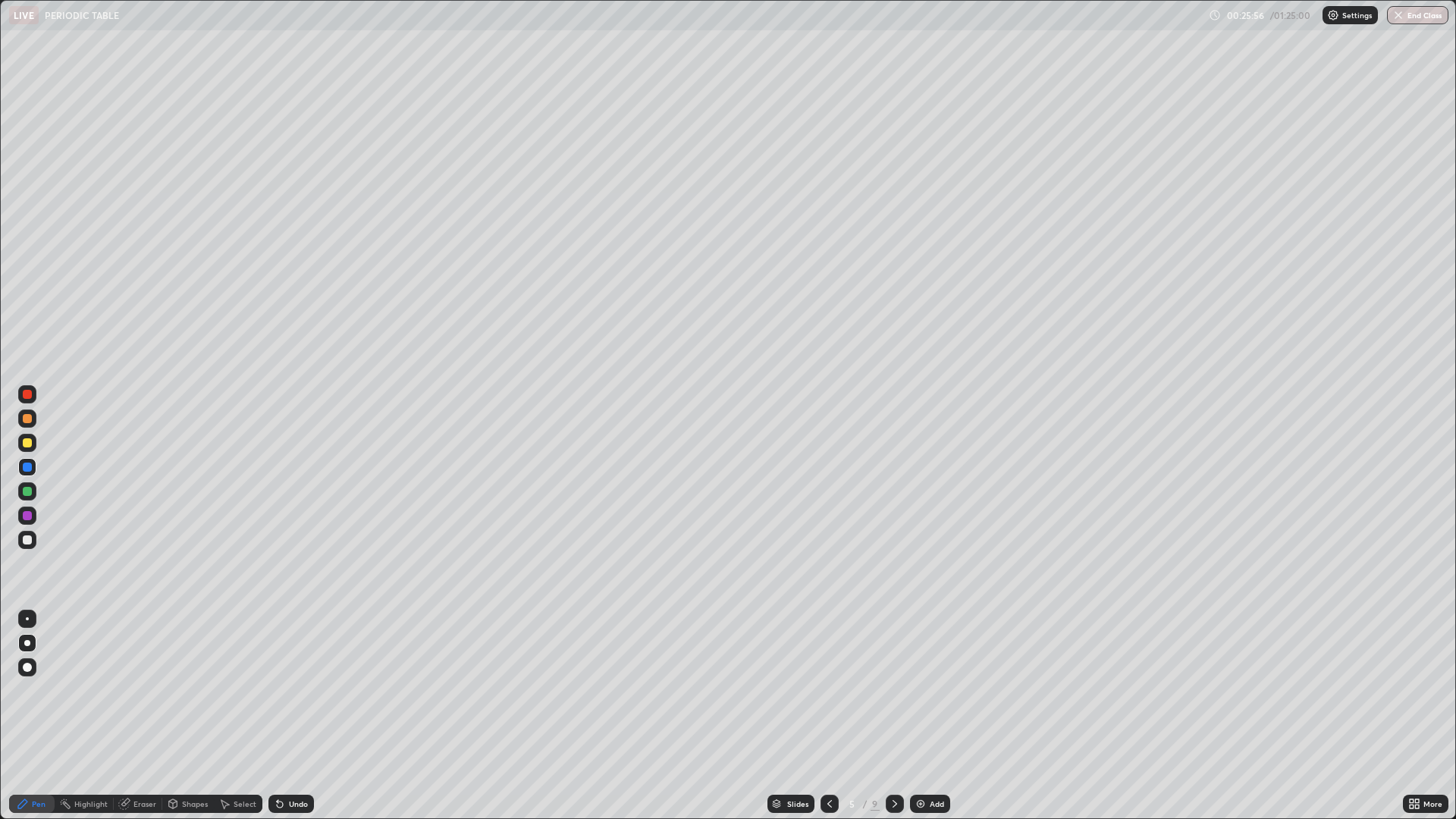
click at [899, 716] on div at bounding box center [895, 803] width 18 height 18
click at [292, 716] on div "Undo" at bounding box center [298, 803] width 19 height 7
click at [893, 716] on icon at bounding box center [894, 803] width 12 height 12
click at [279, 716] on icon at bounding box center [279, 803] width 6 height 6
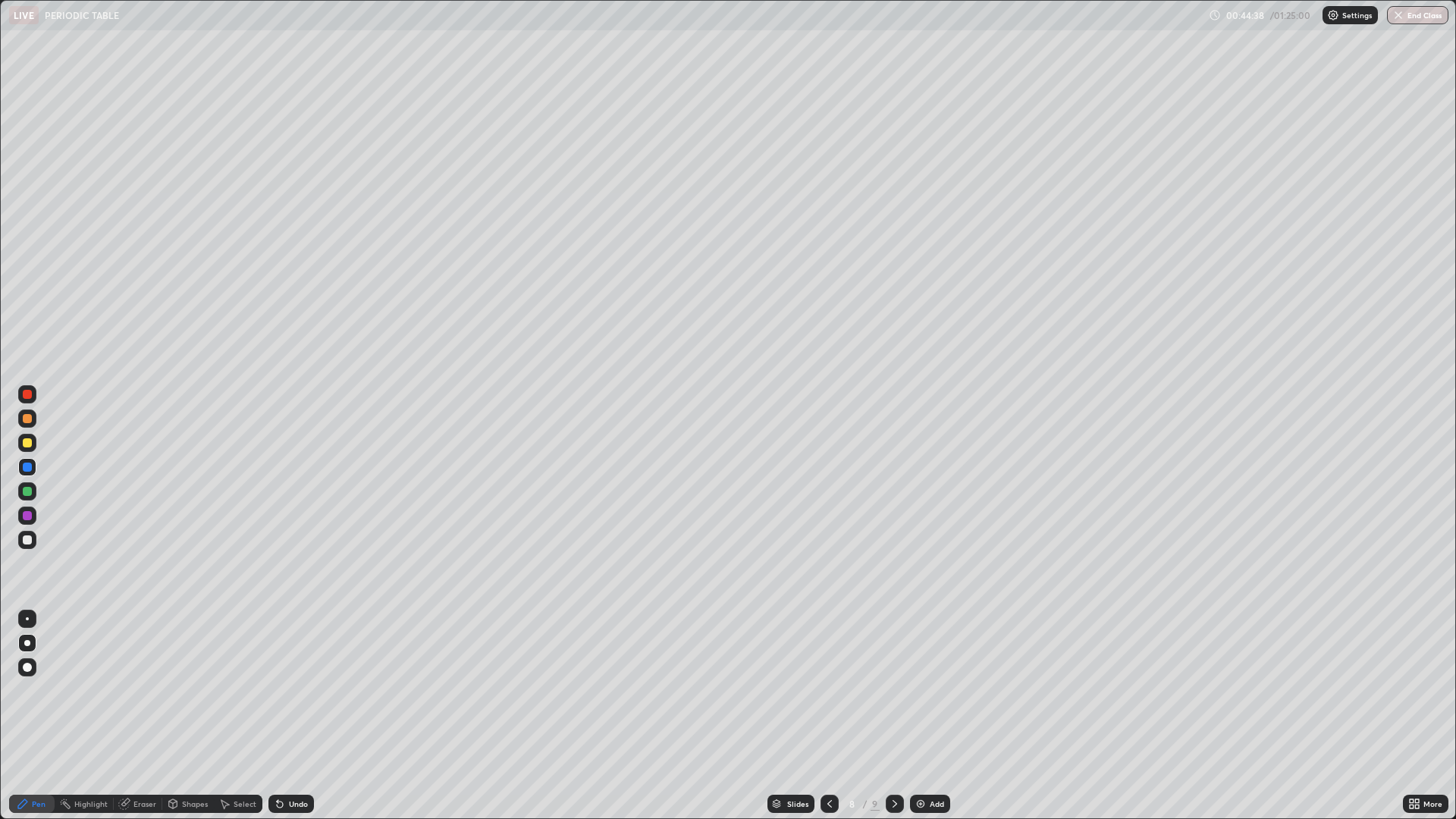
click at [289, 716] on div "Undo" at bounding box center [298, 803] width 19 height 7
click at [295, 716] on div "Undo" at bounding box center [298, 803] width 19 height 7
click at [294, 716] on div "Undo" at bounding box center [298, 803] width 19 height 7
click at [296, 716] on div "Undo" at bounding box center [298, 803] width 19 height 7
click at [296, 716] on div "Undo" at bounding box center [292, 803] width 46 height 18
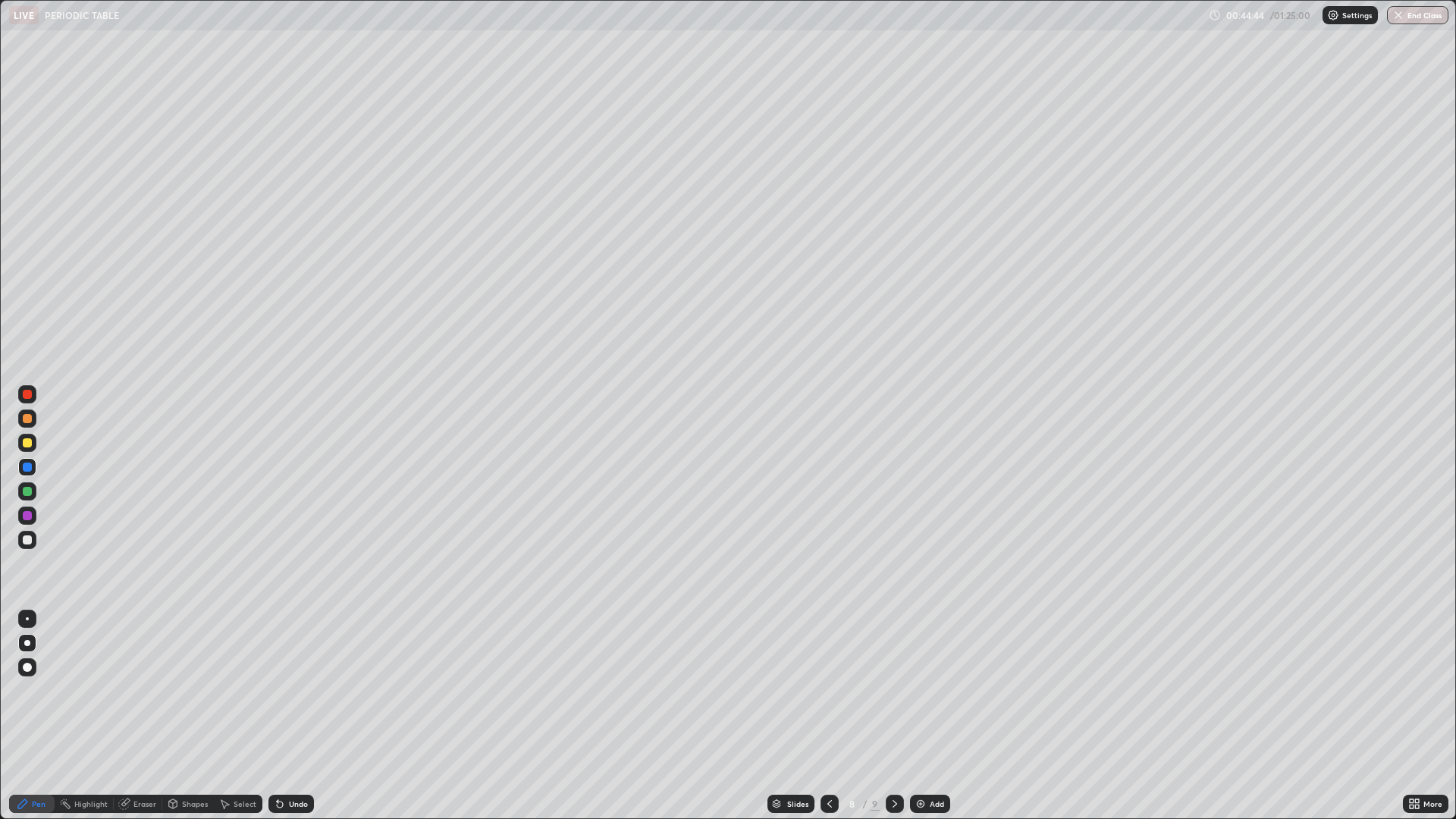
click at [295, 716] on div "Undo" at bounding box center [298, 803] width 19 height 7
click at [297, 716] on div "Undo" at bounding box center [292, 803] width 46 height 18
click at [141, 716] on div "Eraser" at bounding box center [137, 803] width 48 height 18
click at [26, 716] on icon at bounding box center [27, 753] width 12 height 13
click at [29, 716] on icon at bounding box center [22, 803] width 12 height 12
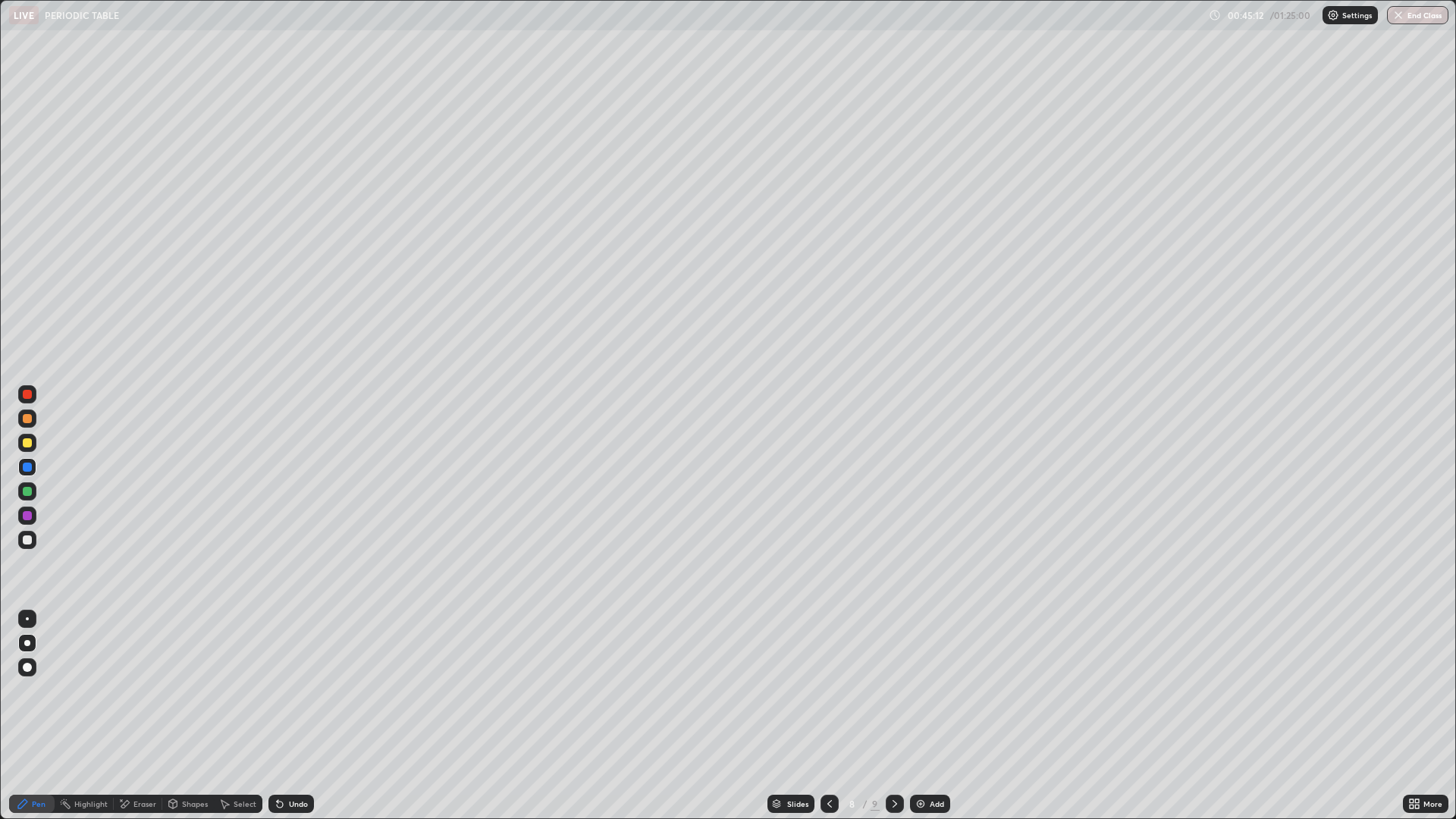
click at [24, 445] on div at bounding box center [27, 443] width 9 height 9
click at [892, 716] on icon at bounding box center [894, 803] width 12 height 12
click at [289, 716] on div "Undo" at bounding box center [298, 803] width 19 height 7
click at [35, 466] on div at bounding box center [27, 467] width 18 height 18
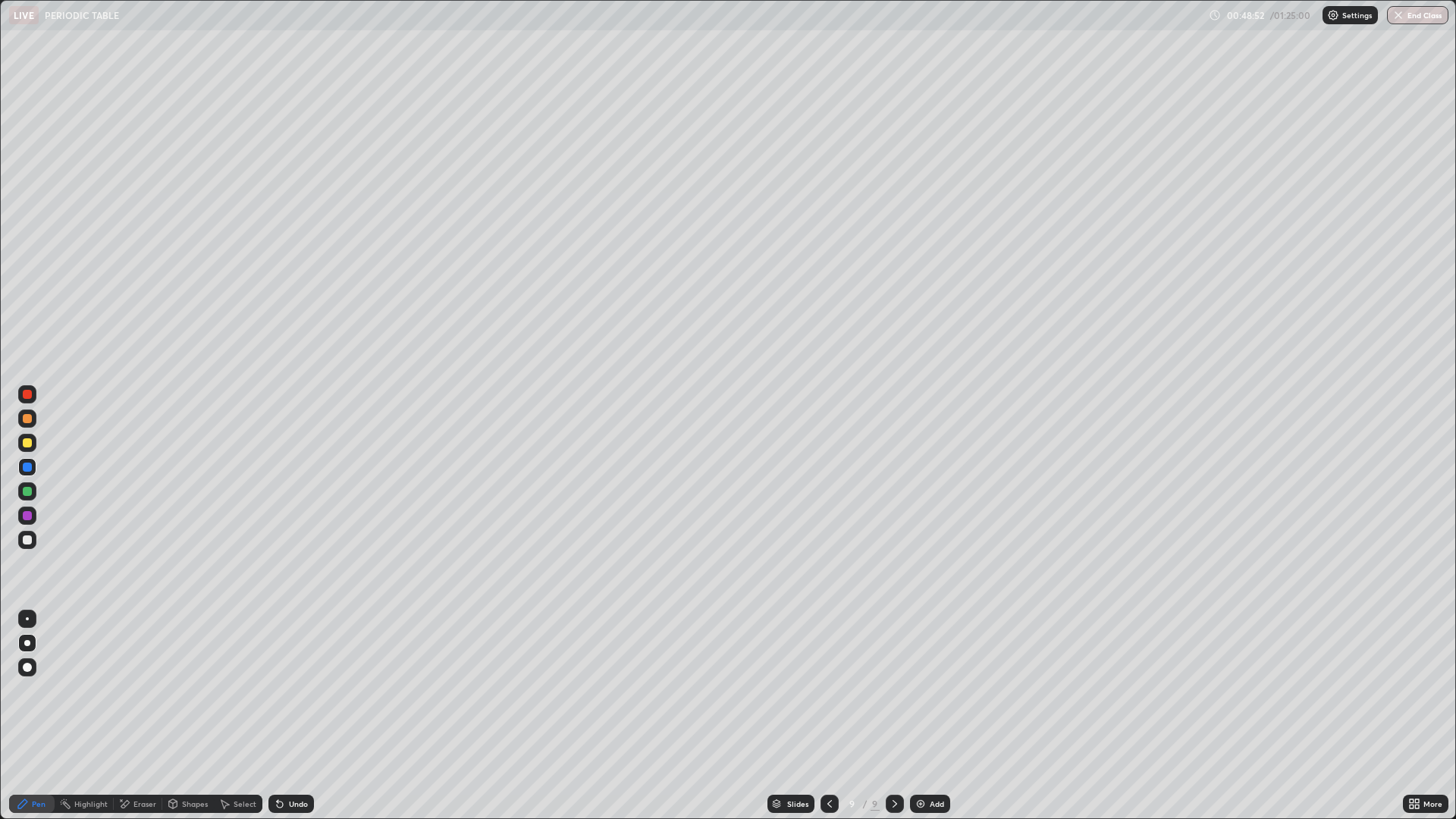
click at [30, 517] on div at bounding box center [27, 515] width 9 height 9
click at [26, 395] on div at bounding box center [27, 394] width 9 height 9
click at [26, 419] on div at bounding box center [27, 418] width 9 height 9
click at [933, 716] on div "Add" at bounding box center [937, 803] width 15 height 7
click at [282, 716] on icon at bounding box center [279, 803] width 12 height 12
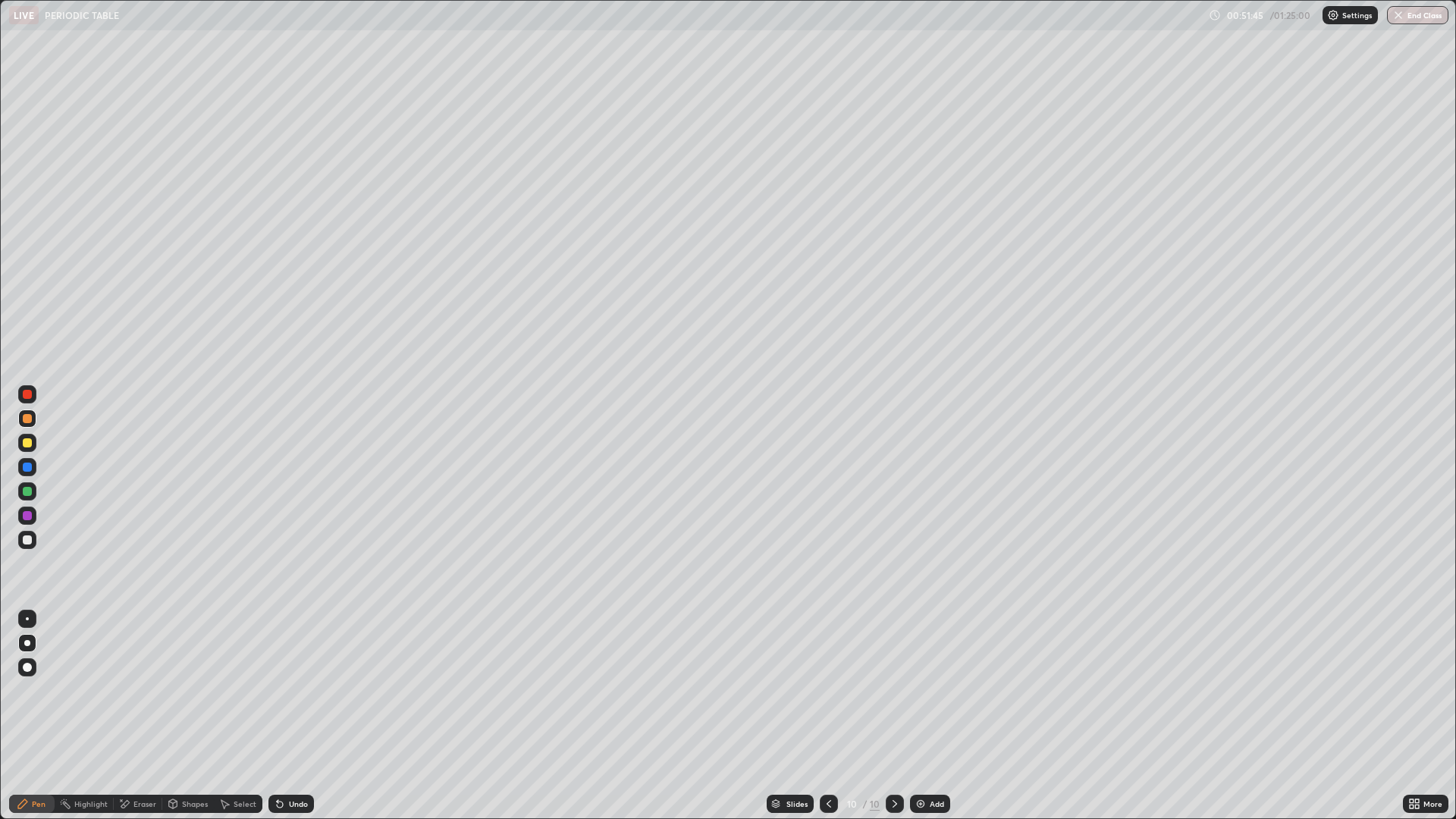
click at [28, 440] on div at bounding box center [27, 443] width 9 height 9
click at [26, 467] on div at bounding box center [27, 466] width 9 height 9
click at [942, 716] on div "Add" at bounding box center [937, 803] width 15 height 7
click at [29, 442] on div at bounding box center [27, 443] width 9 height 9
click at [28, 470] on div at bounding box center [27, 466] width 9 height 9
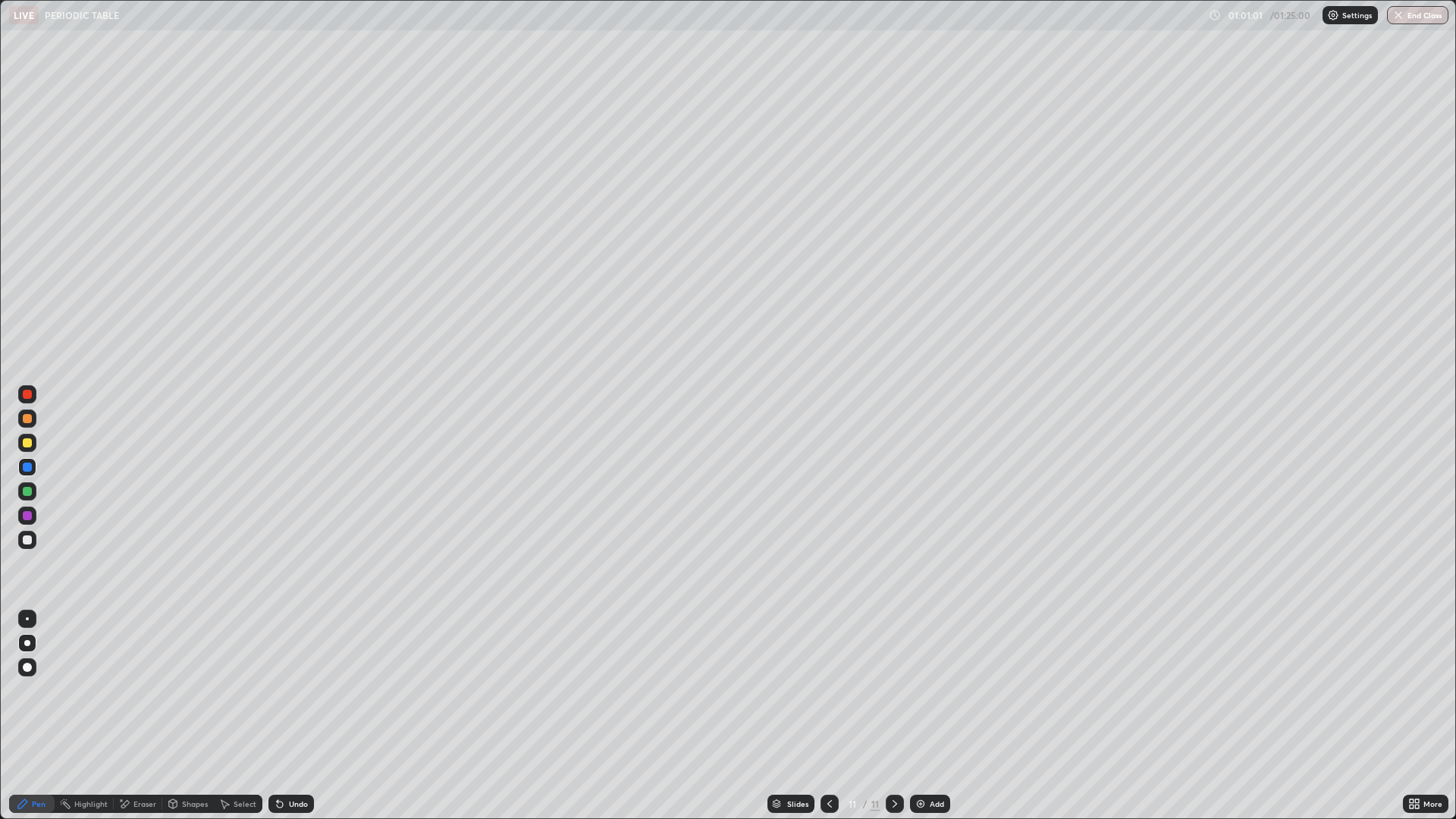
click at [27, 417] on div at bounding box center [27, 418] width 9 height 9
click at [33, 470] on div at bounding box center [27, 467] width 18 height 18
click at [933, 716] on div "Add" at bounding box center [937, 803] width 15 height 7
click at [29, 490] on div at bounding box center [27, 491] width 9 height 9
click at [25, 397] on div at bounding box center [27, 394] width 9 height 9
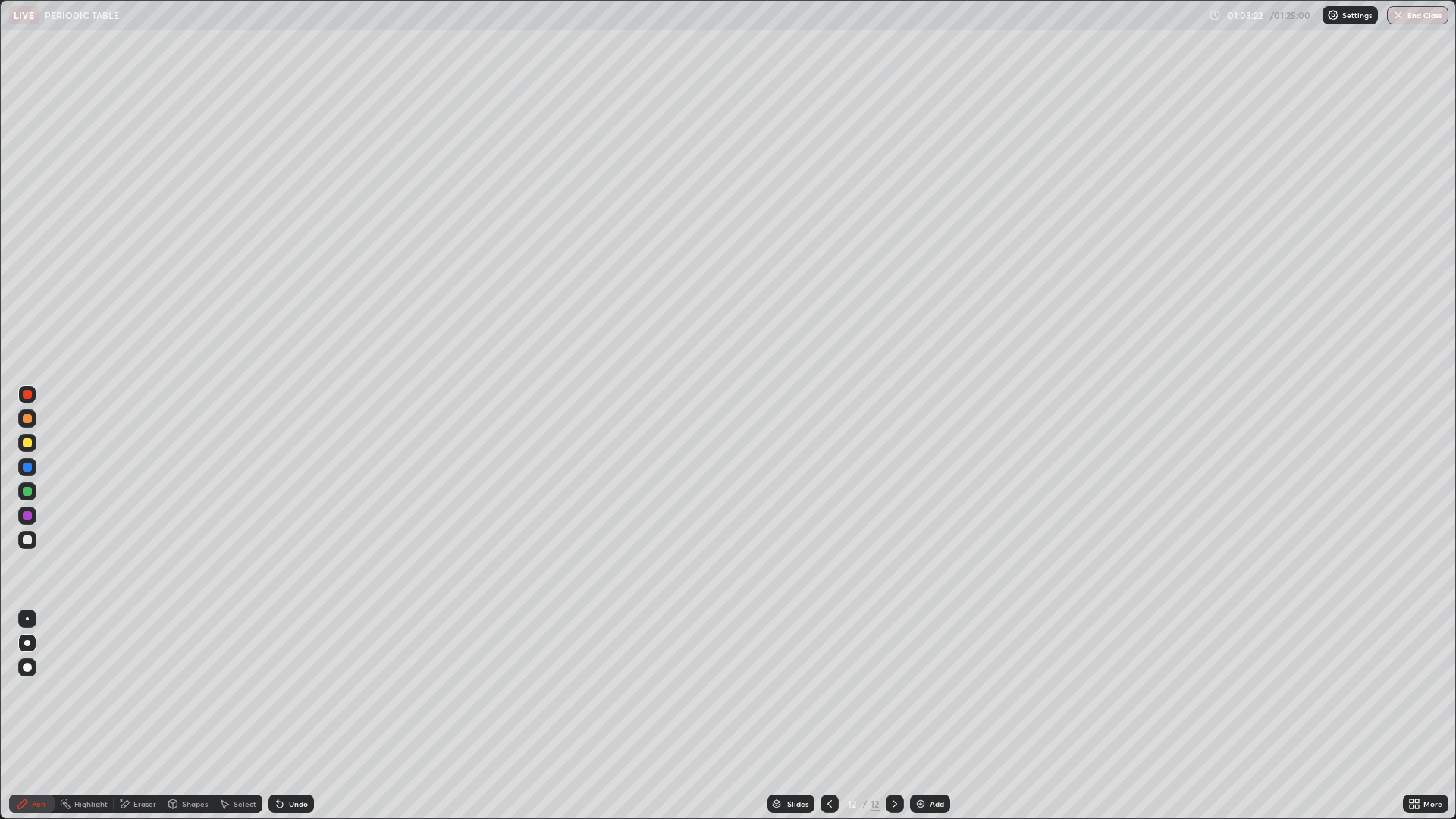
click at [26, 493] on div at bounding box center [27, 491] width 9 height 9
click at [281, 716] on icon at bounding box center [279, 803] width 12 height 12
click at [281, 716] on icon at bounding box center [279, 803] width 6 height 6
click at [282, 716] on icon at bounding box center [279, 803] width 12 height 12
click at [283, 716] on icon at bounding box center [279, 803] width 12 height 12
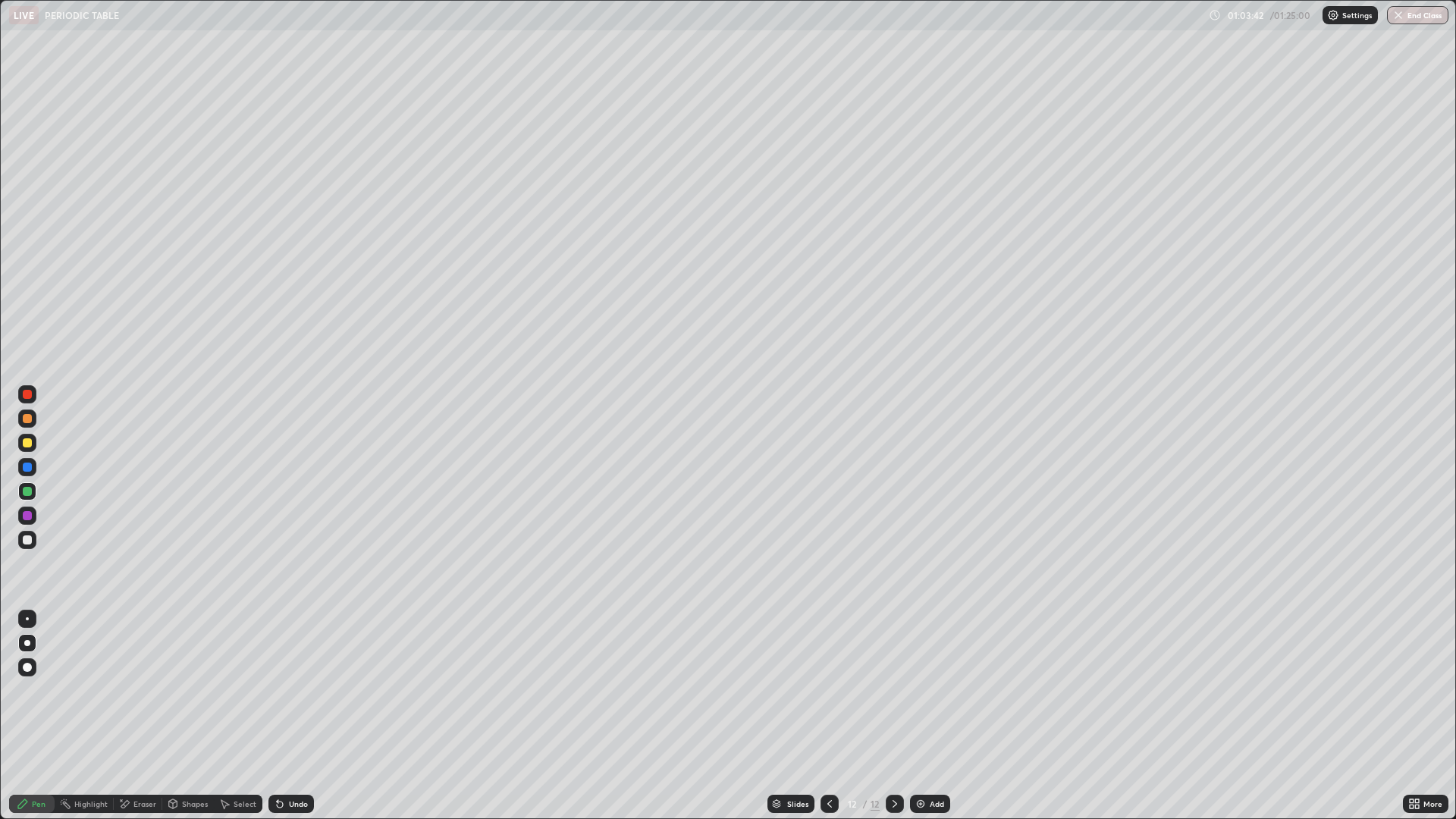
click at [278, 716] on icon at bounding box center [279, 803] width 6 height 6
click at [28, 425] on div at bounding box center [27, 418] width 18 height 18
click at [24, 461] on div at bounding box center [27, 467] width 18 height 18
click at [27, 508] on div at bounding box center [27, 515] width 18 height 18
click at [922, 716] on img at bounding box center [920, 803] width 12 height 12
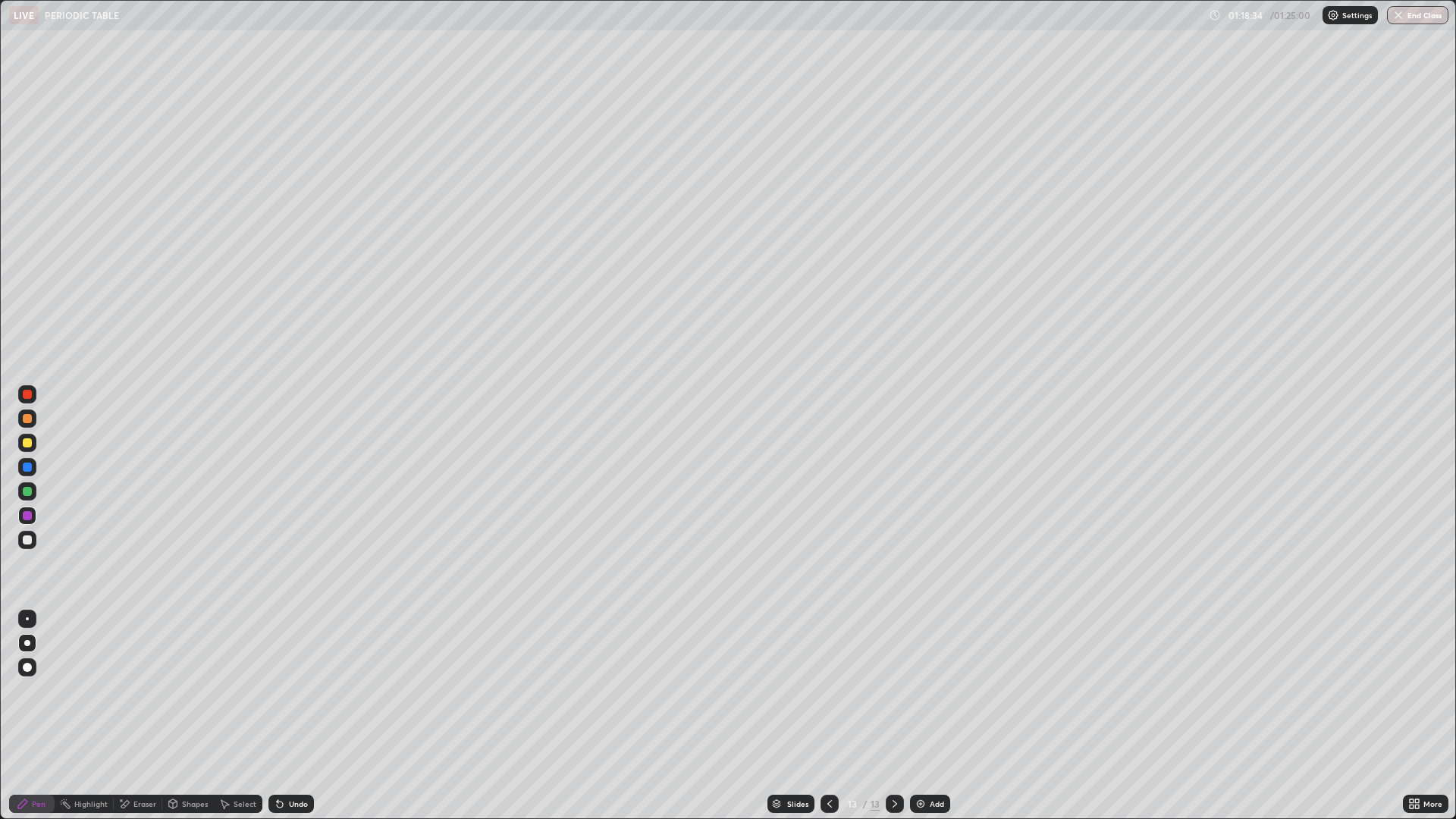
click at [26, 446] on div at bounding box center [27, 443] width 9 height 9
click at [26, 419] on div at bounding box center [27, 418] width 9 height 9
click at [33, 466] on div at bounding box center [27, 467] width 18 height 18
click at [289, 716] on div "Undo" at bounding box center [298, 803] width 19 height 7
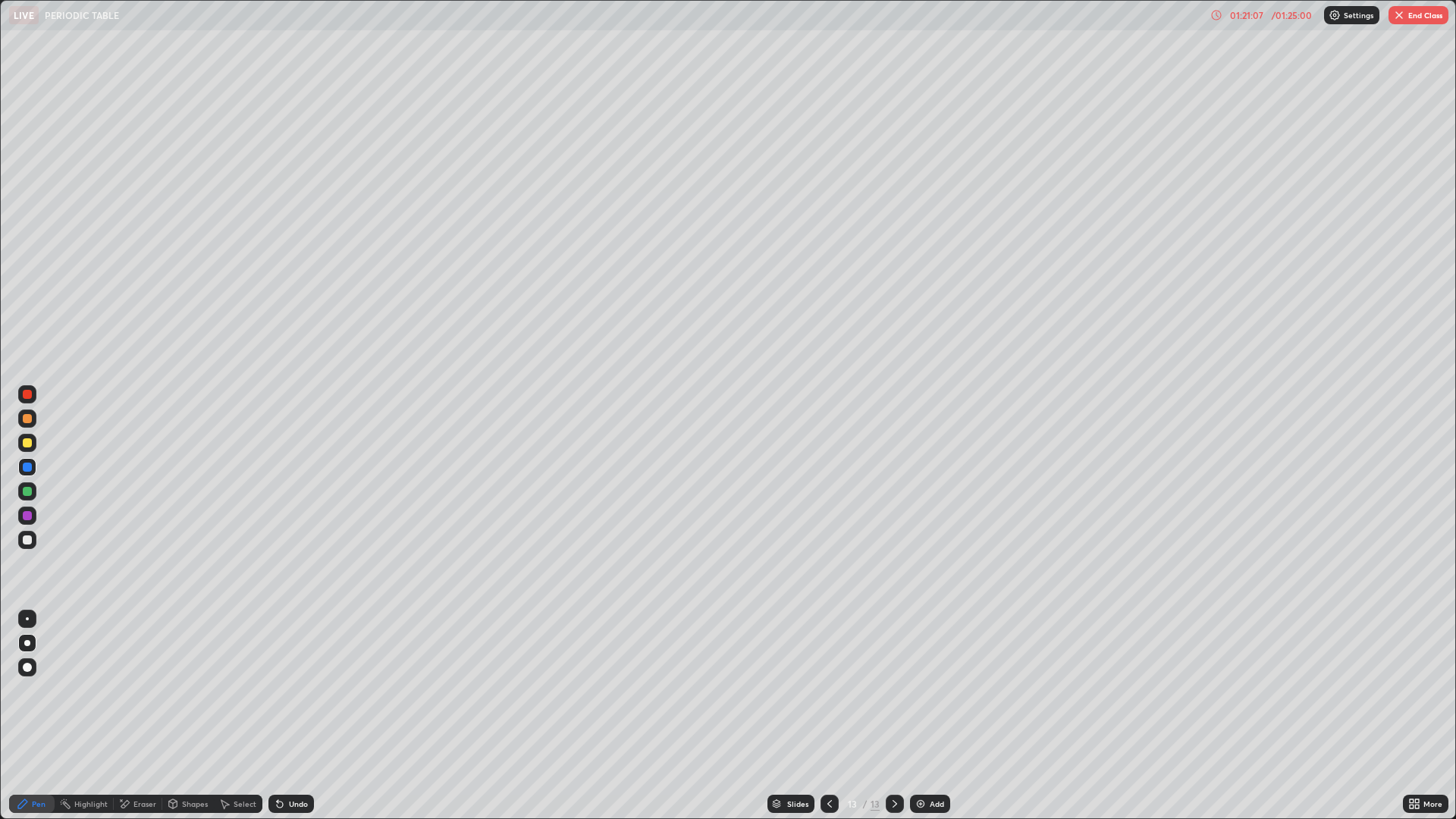
click at [29, 519] on div at bounding box center [27, 515] width 9 height 9
click at [297, 716] on div "Undo" at bounding box center [298, 803] width 19 height 7
click at [295, 716] on div "Undo" at bounding box center [298, 803] width 19 height 7
click at [291, 716] on div "Undo" at bounding box center [298, 803] width 19 height 7
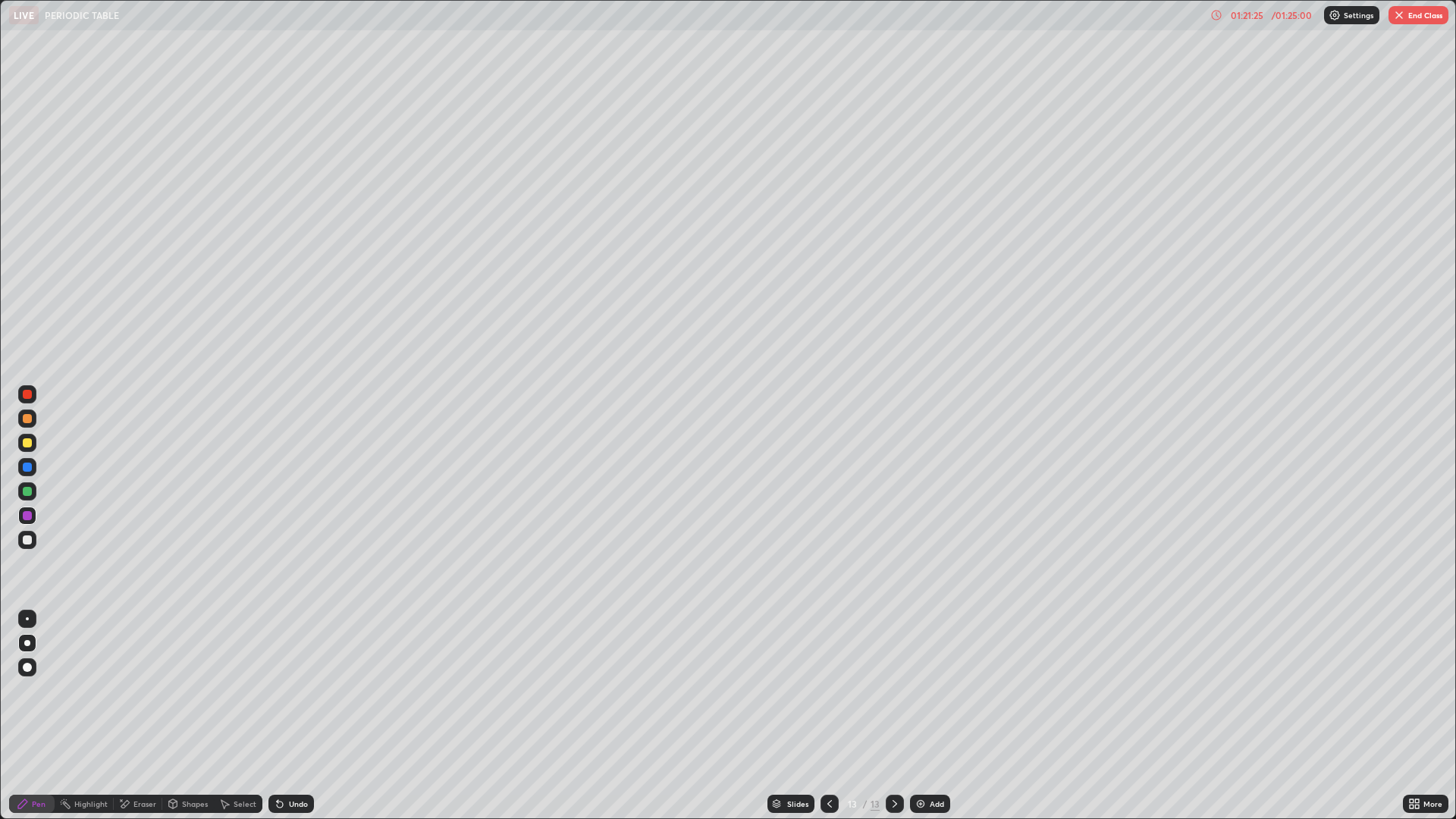
click at [292, 716] on div "Undo" at bounding box center [298, 803] width 19 height 7
click at [926, 716] on div "Add" at bounding box center [929, 803] width 40 height 18
click at [283, 716] on icon at bounding box center [279, 803] width 12 height 12
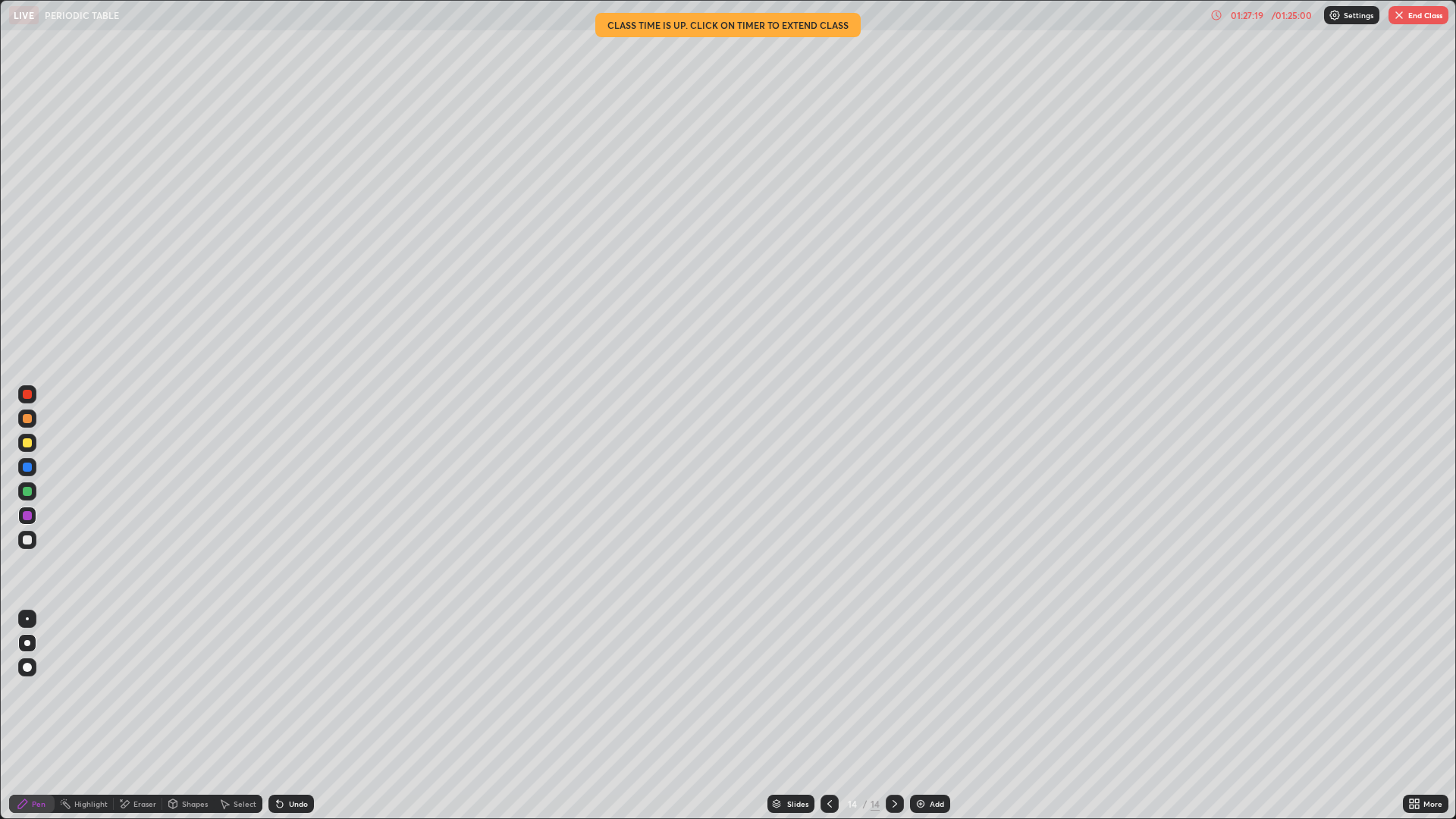
click at [286, 716] on div "Undo" at bounding box center [292, 803] width 46 height 18
click at [289, 716] on div "Undo" at bounding box center [298, 803] width 19 height 7
click at [31, 417] on div at bounding box center [27, 418] width 9 height 9
click at [1410, 16] on button "End Class" at bounding box center [1418, 15] width 60 height 18
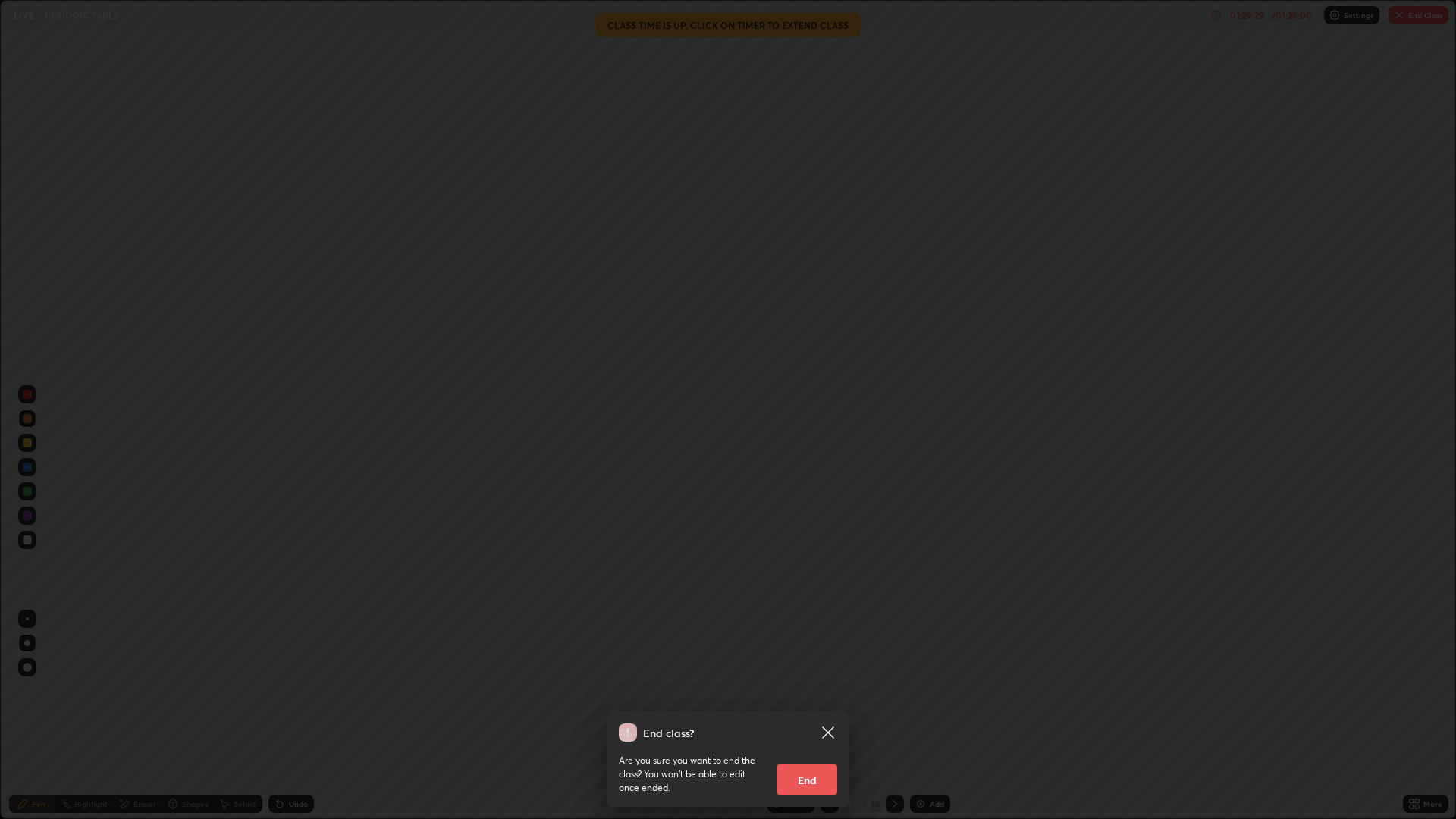
click at [791, 716] on button "End" at bounding box center [807, 779] width 60 height 30
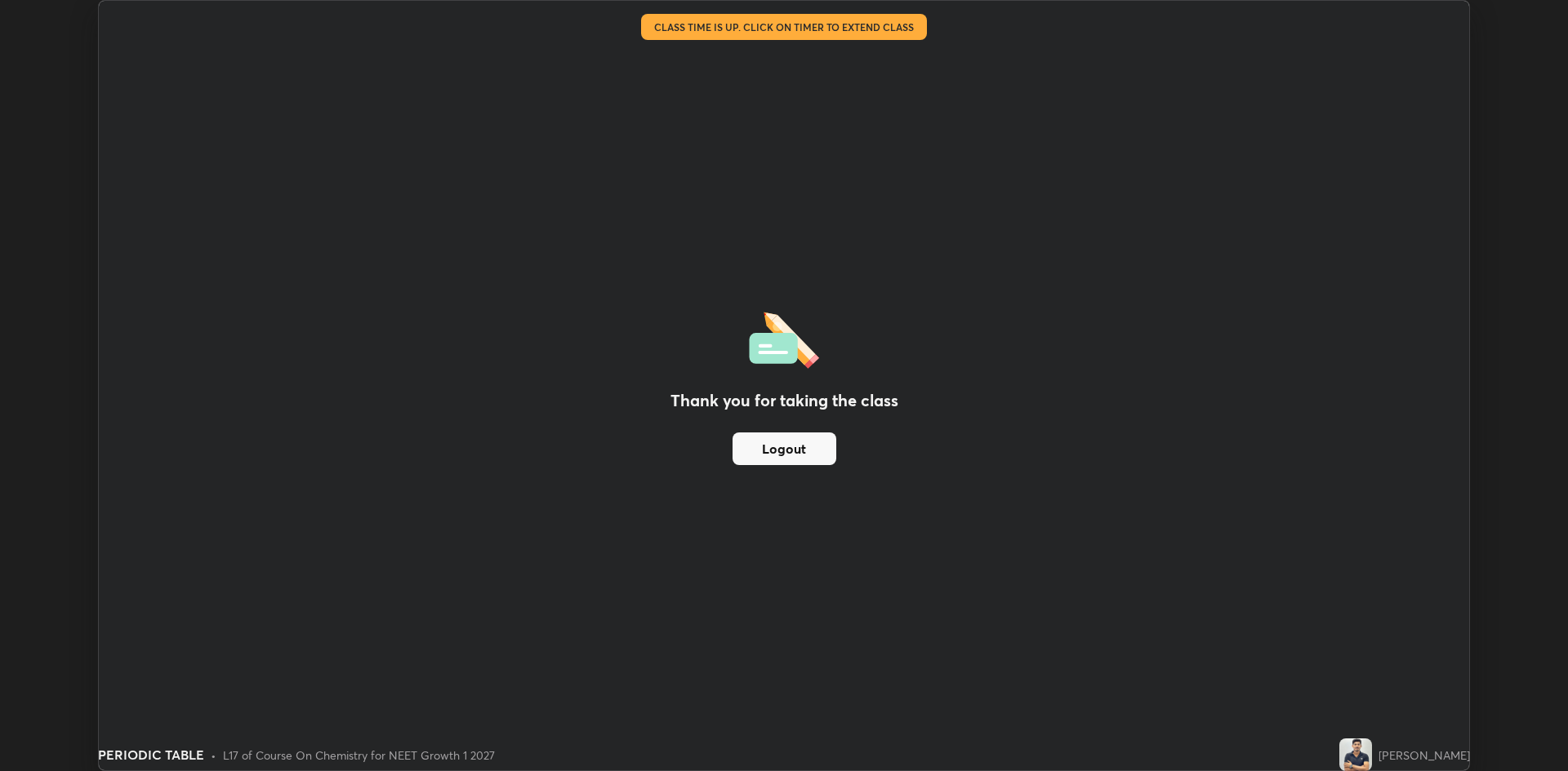
scroll to position [80861, 80091]
